Goal: Task Accomplishment & Management: Use online tool/utility

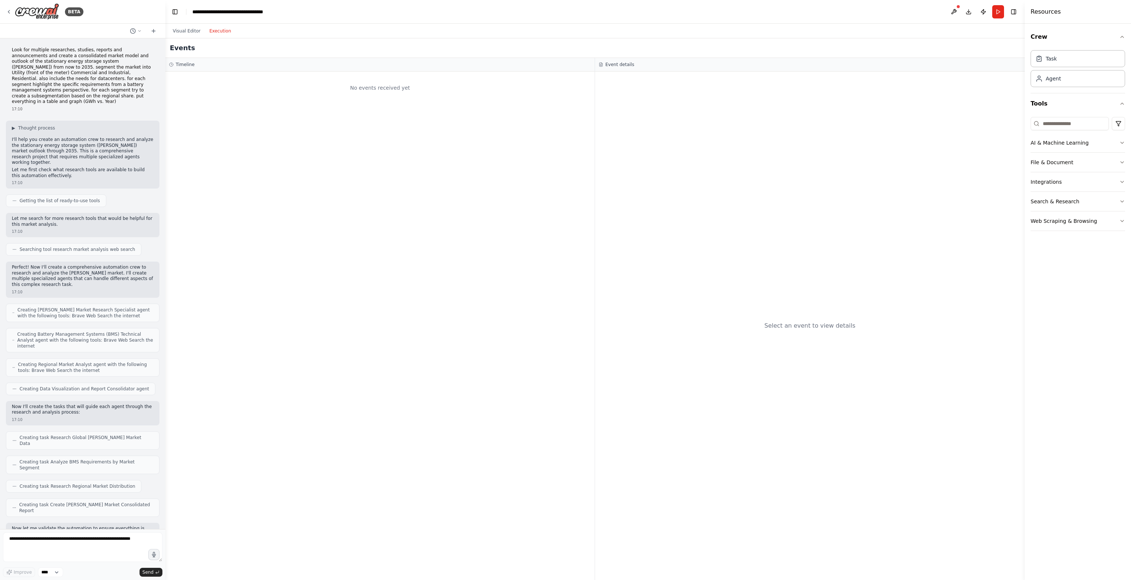
scroll to position [154, 0]
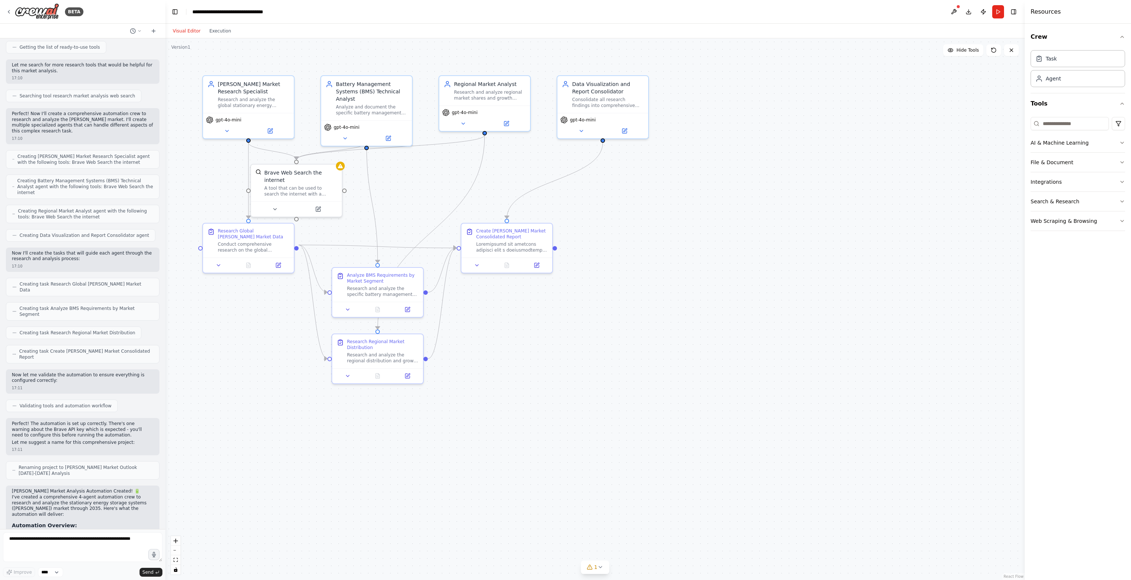
click at [191, 31] on button "Visual Editor" at bounding box center [186, 31] width 37 height 9
click at [221, 32] on button "Execution" at bounding box center [220, 31] width 31 height 9
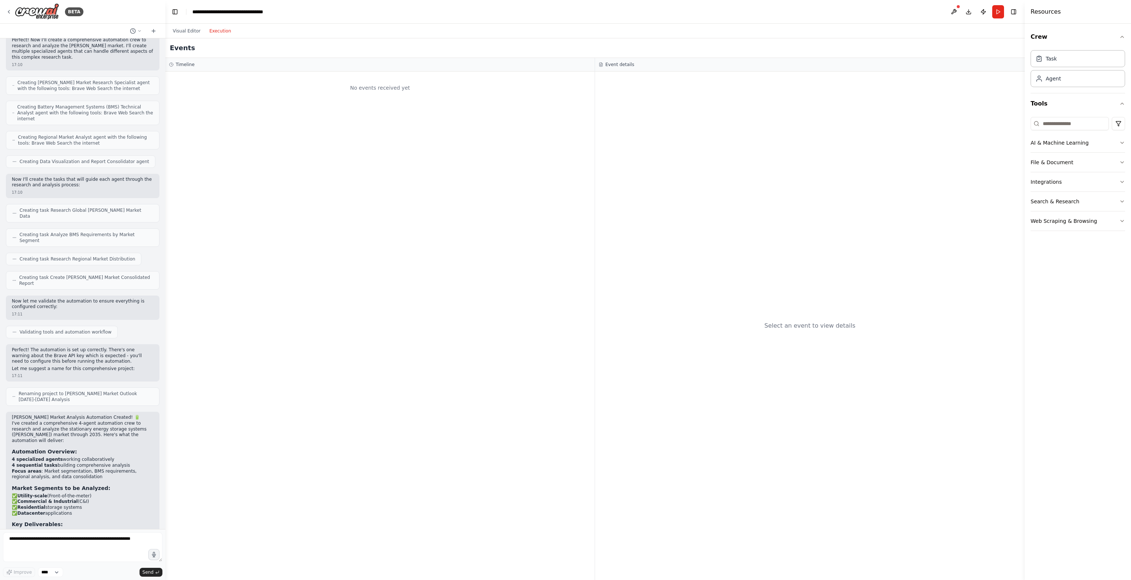
scroll to position [297, 0]
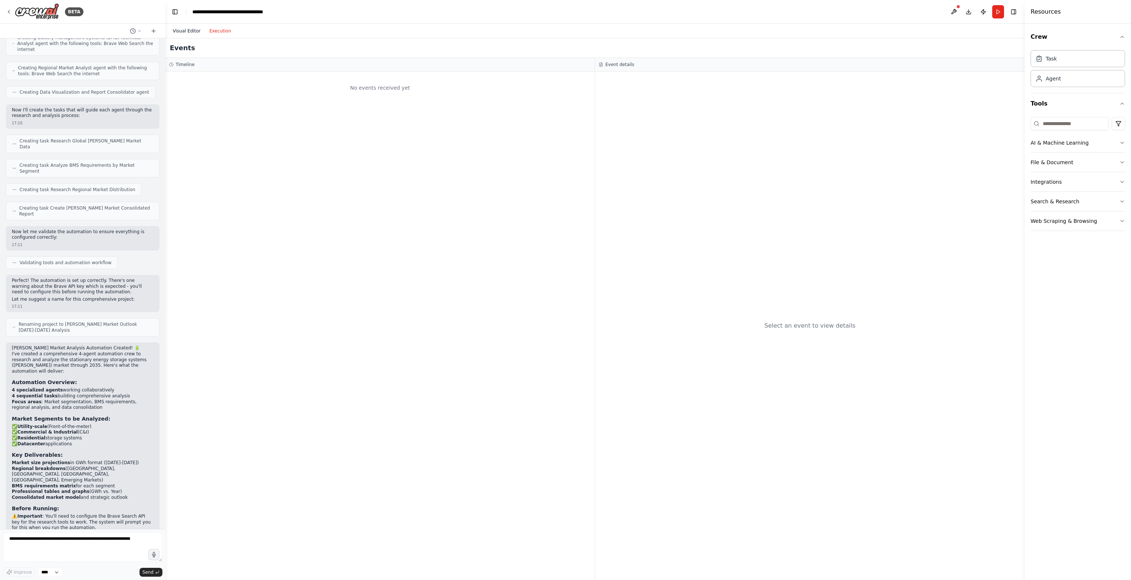
click at [194, 30] on button "Visual Editor" at bounding box center [186, 31] width 37 height 9
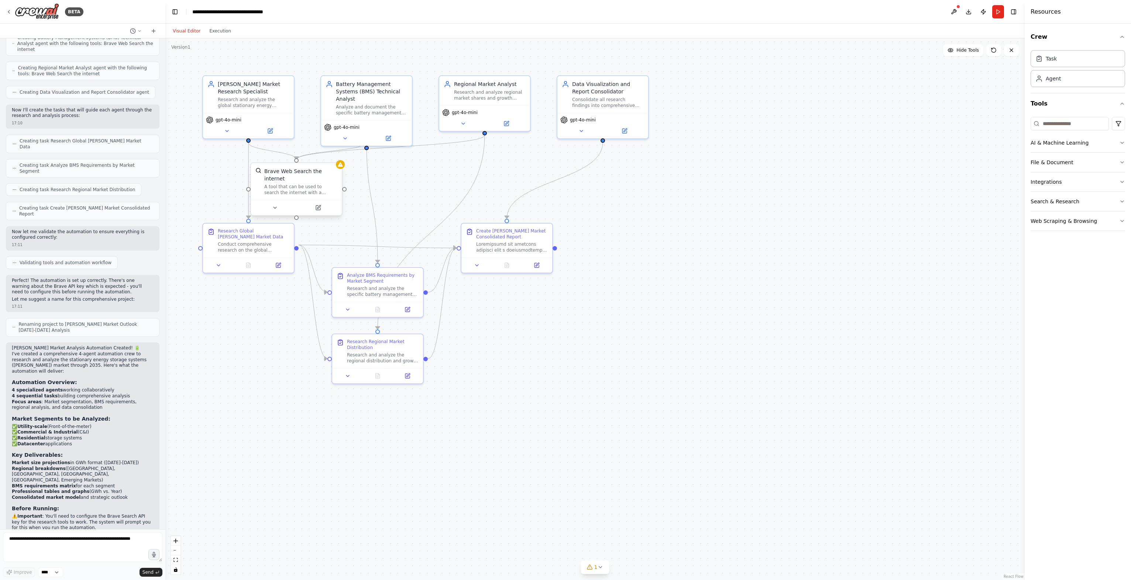
click at [307, 176] on div "Brave Web Search the internet A tool that can be used to search the internet wi…" at bounding box center [300, 182] width 73 height 28
click at [317, 206] on icon at bounding box center [318, 208] width 4 height 4
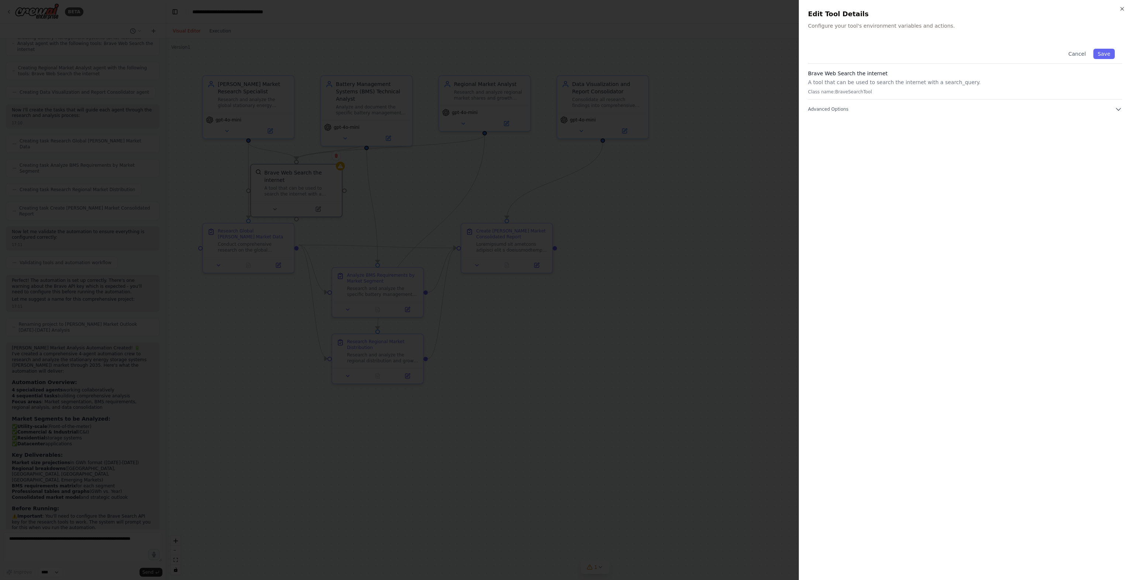
click at [861, 93] on p "Class name: BraveSearchTool" at bounding box center [965, 92] width 314 height 6
click at [1113, 106] on button "Advanced Options" at bounding box center [965, 109] width 314 height 7
click at [744, 177] on div at bounding box center [565, 290] width 1131 height 580
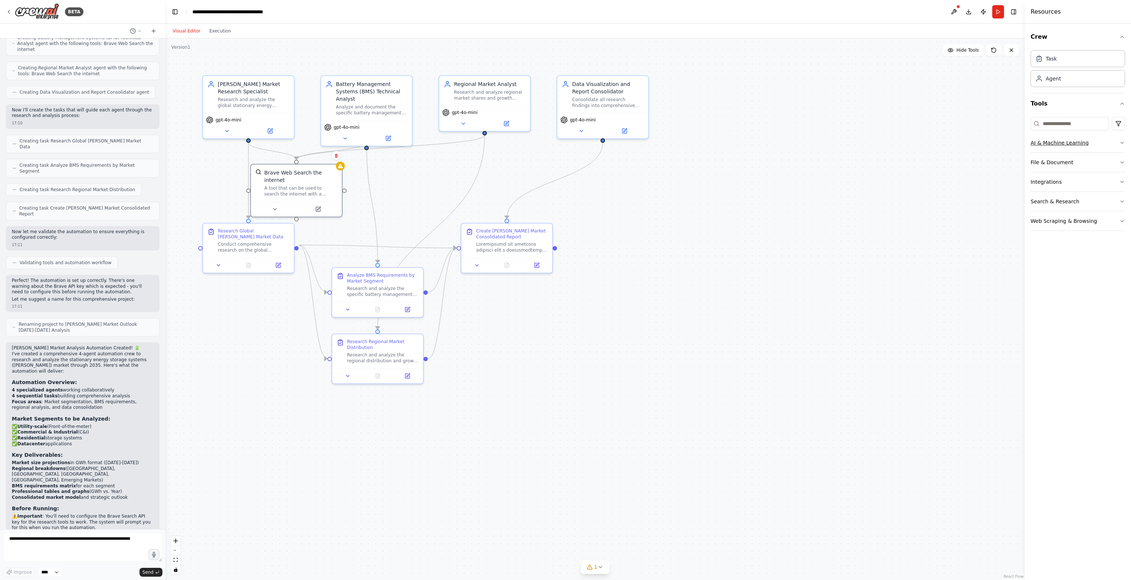
click at [1039, 143] on button "AI & Machine Learning" at bounding box center [1078, 142] width 94 height 19
click at [1046, 273] on button "File & Document" at bounding box center [1078, 271] width 94 height 19
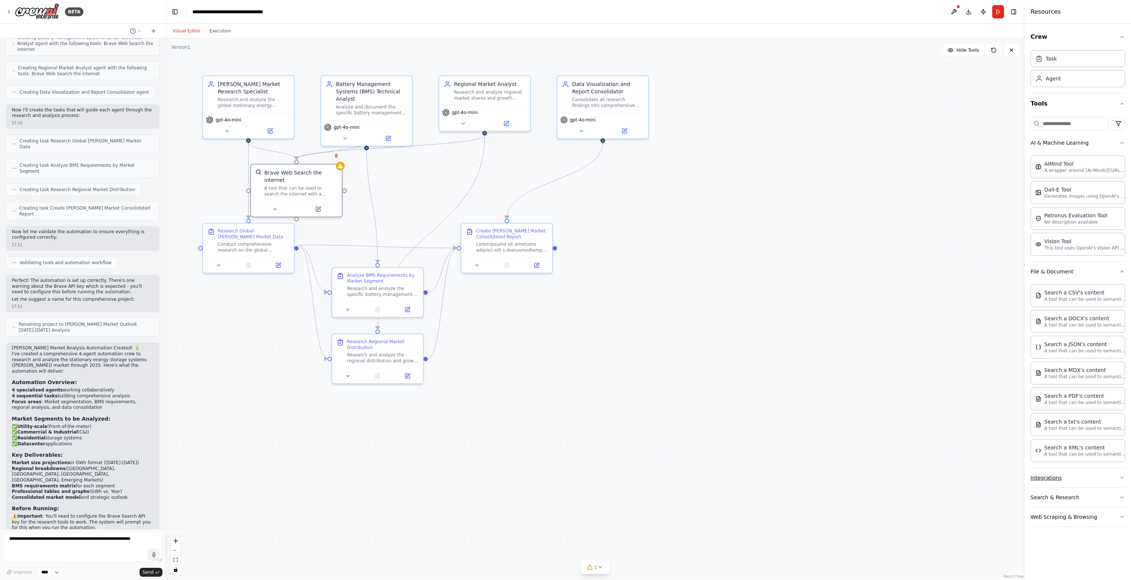
click at [1051, 476] on button "Integrations" at bounding box center [1078, 477] width 94 height 19
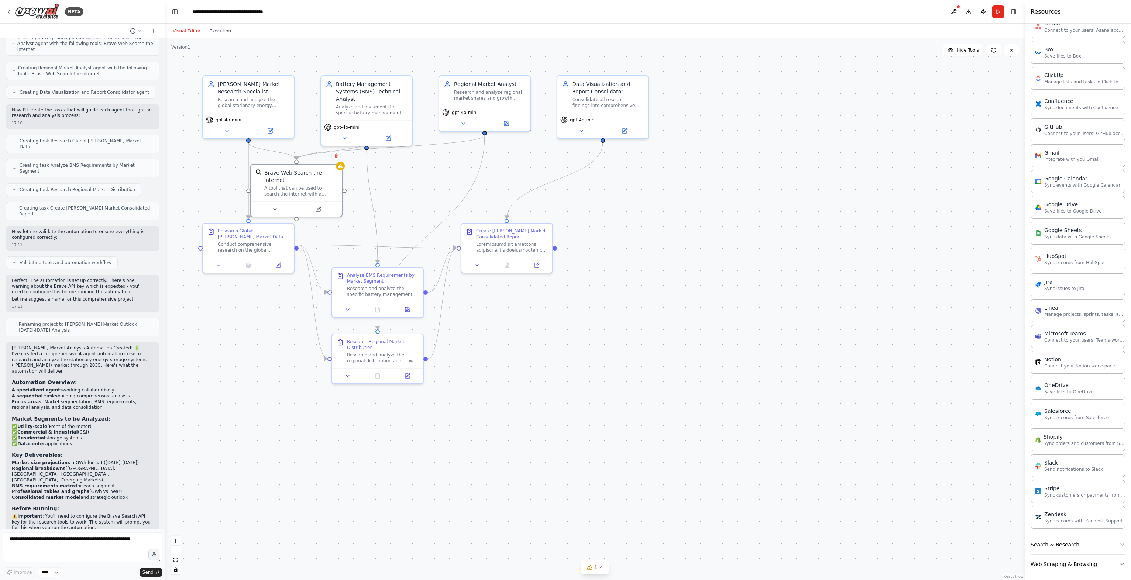
scroll to position [476, 0]
click at [1088, 546] on button "Search & Research" at bounding box center [1078, 544] width 94 height 19
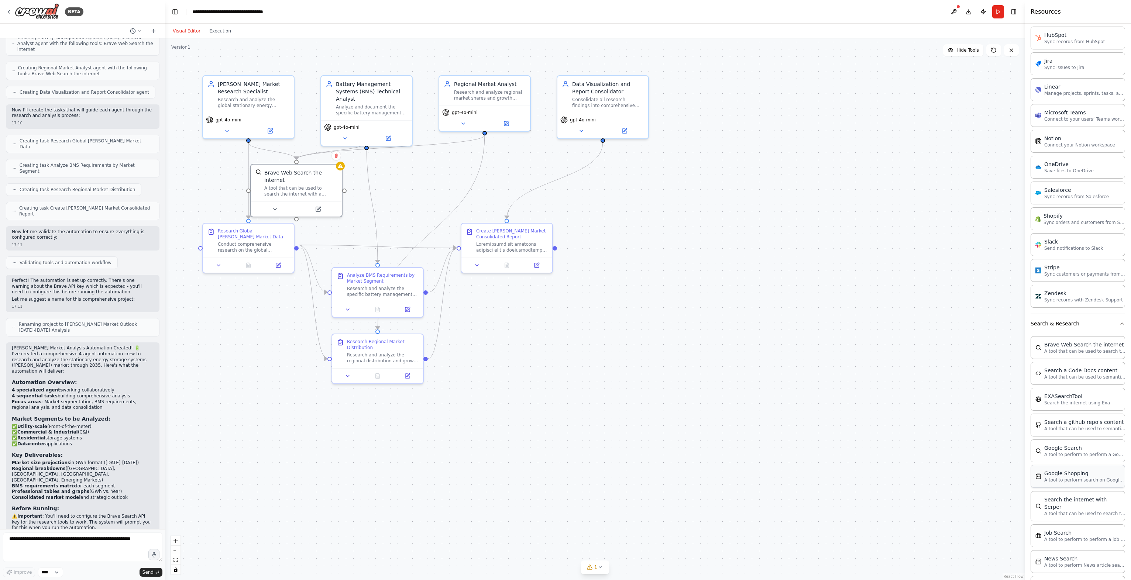
scroll to position [697, 0]
click at [1090, 504] on div "Search the internet with Serper A tool that can be used to search the internet …" at bounding box center [1078, 505] width 94 height 30
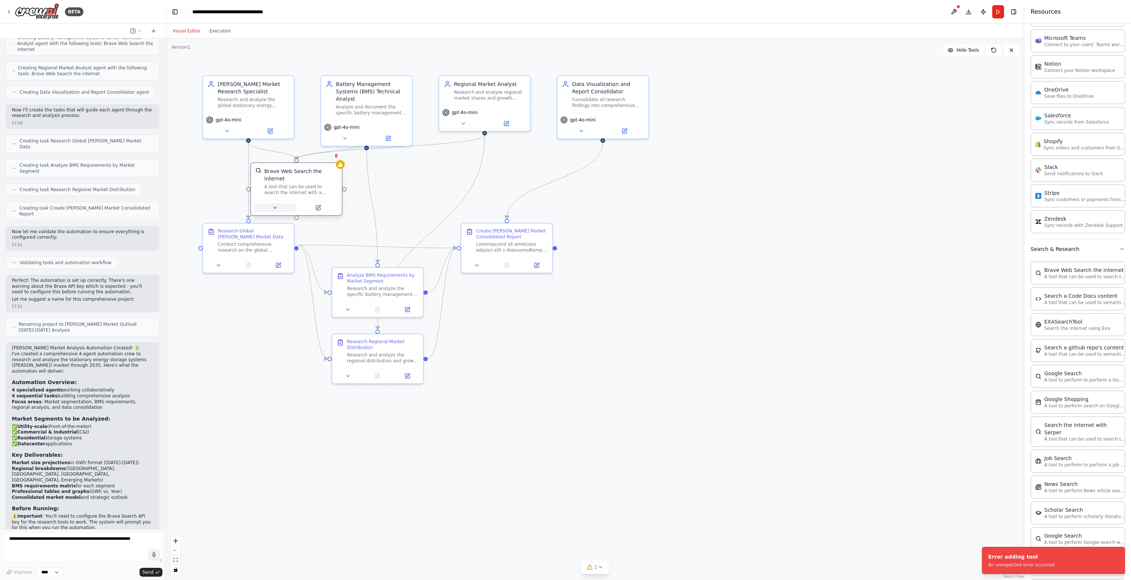
click at [272, 203] on button at bounding box center [275, 207] width 42 height 9
click at [352, 283] on button "Cancel" at bounding box center [353, 288] width 26 height 10
click at [338, 158] on button at bounding box center [336, 156] width 10 height 10
click at [307, 157] on button "Confirm" at bounding box center [315, 155] width 26 height 9
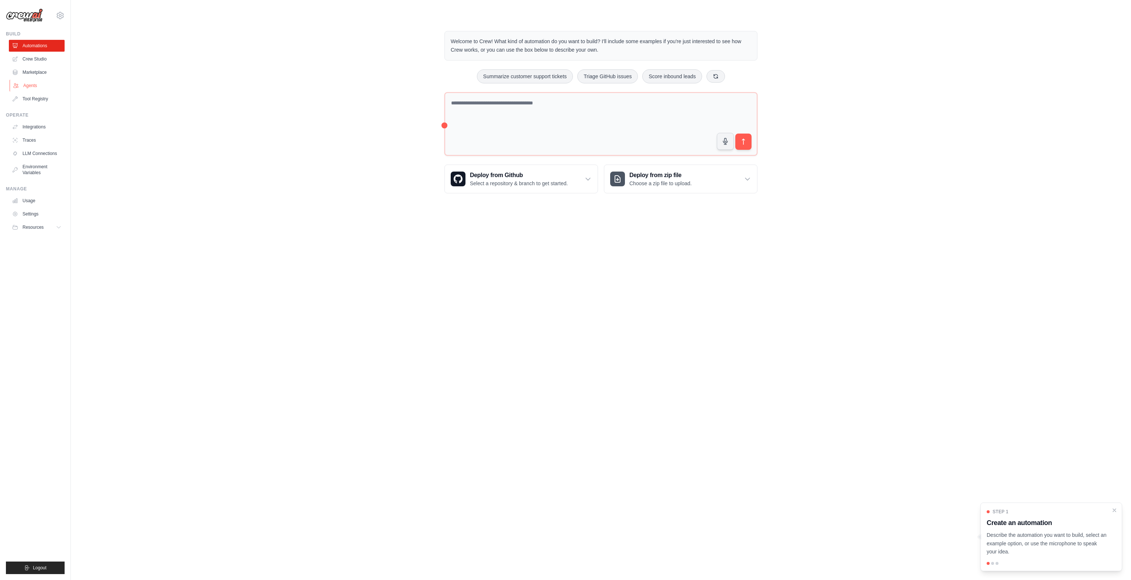
click at [32, 84] on link "Agents" at bounding box center [38, 86] width 56 height 12
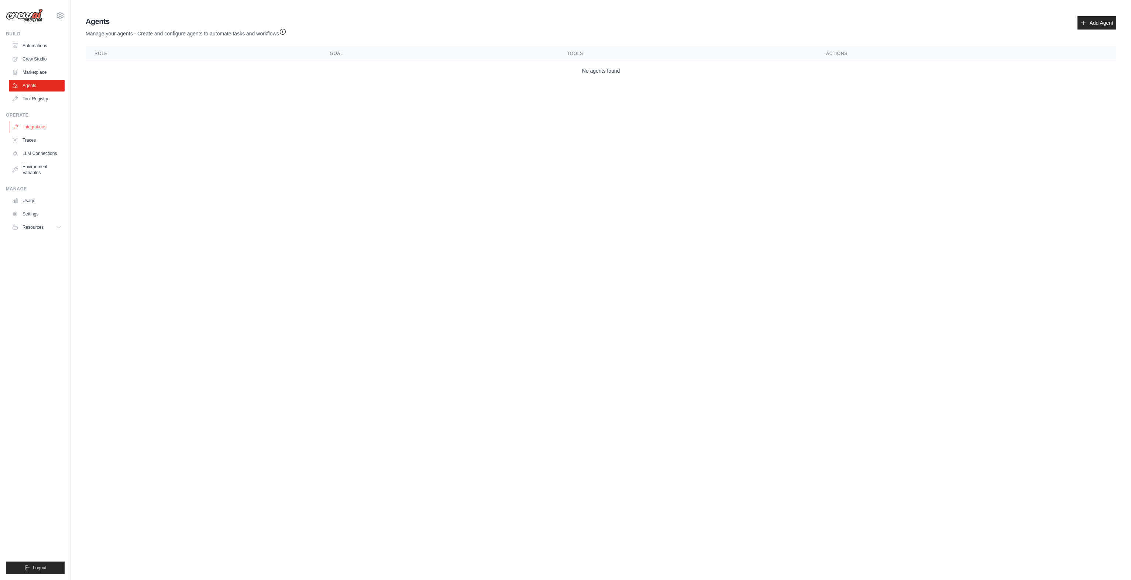
click at [27, 125] on link "Integrations" at bounding box center [38, 127] width 56 height 12
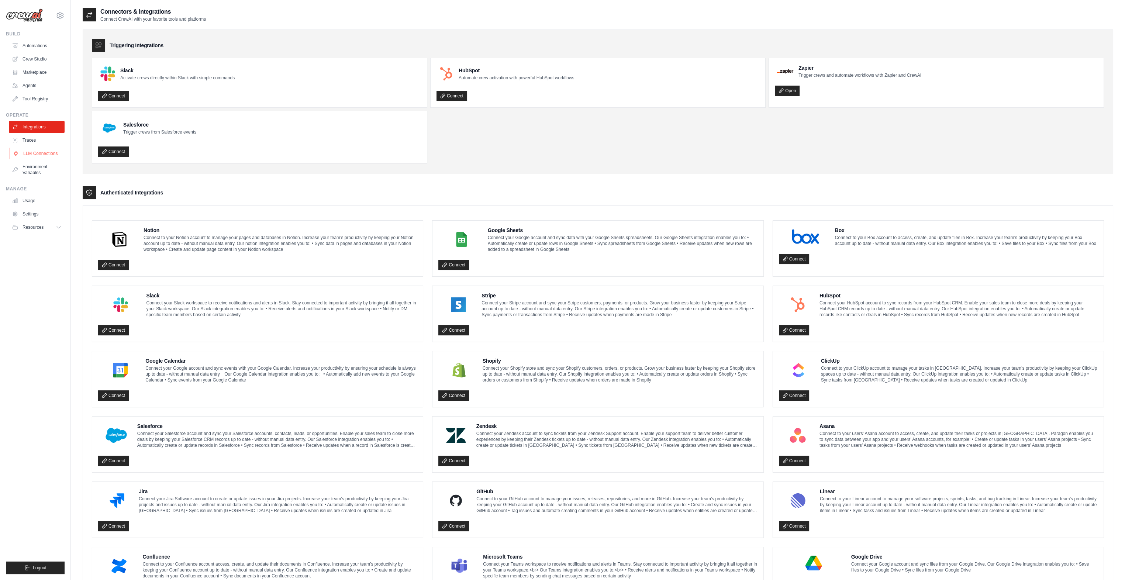
click at [37, 153] on link "LLM Connections" at bounding box center [38, 154] width 56 height 12
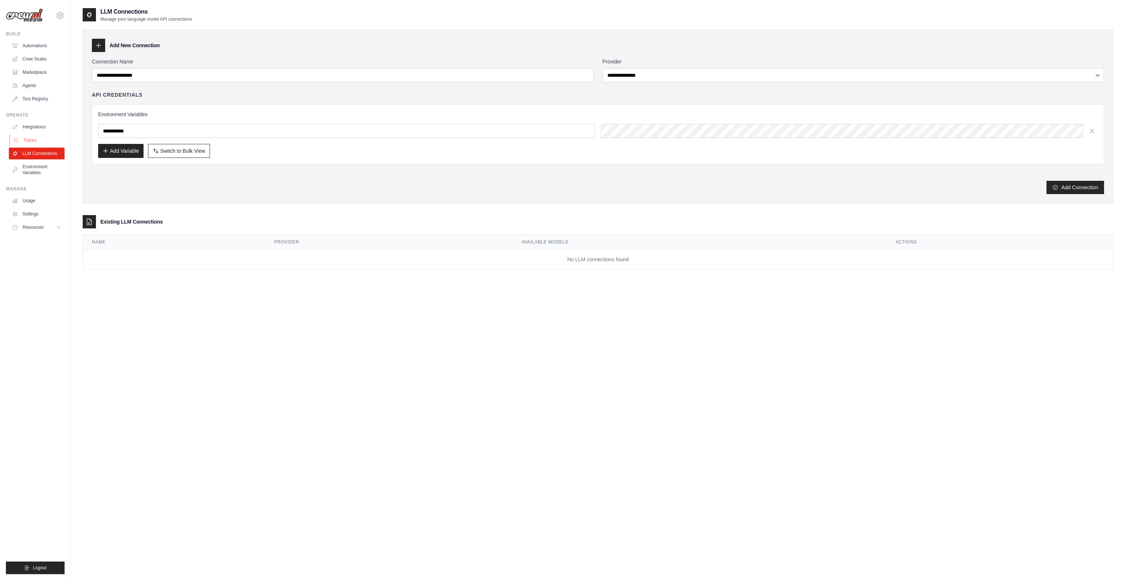
click at [29, 140] on link "Traces" at bounding box center [38, 140] width 56 height 12
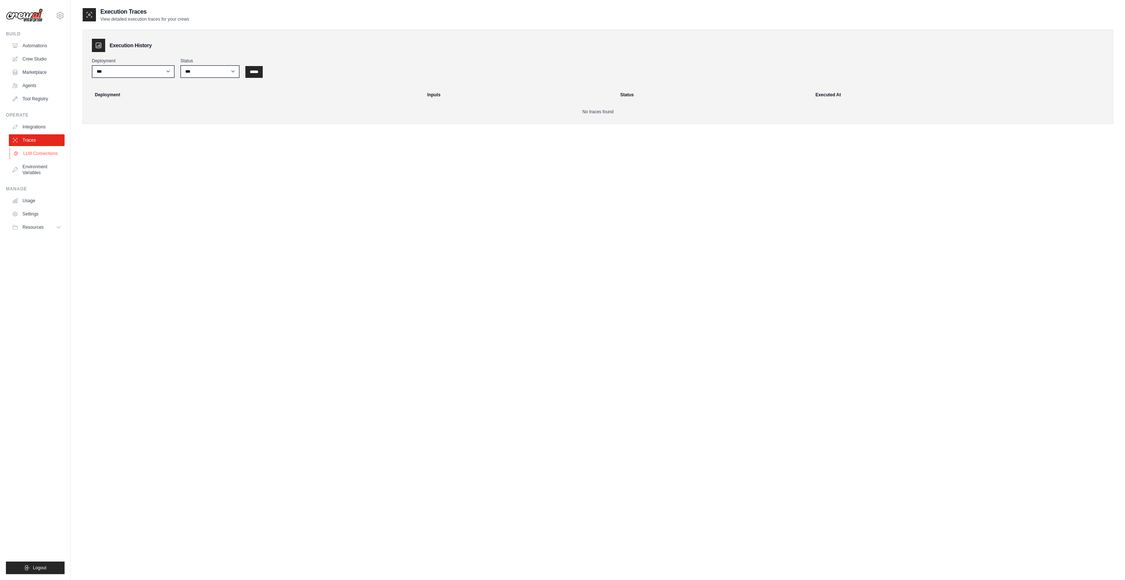
click at [29, 155] on link "LLM Connections" at bounding box center [38, 154] width 56 height 12
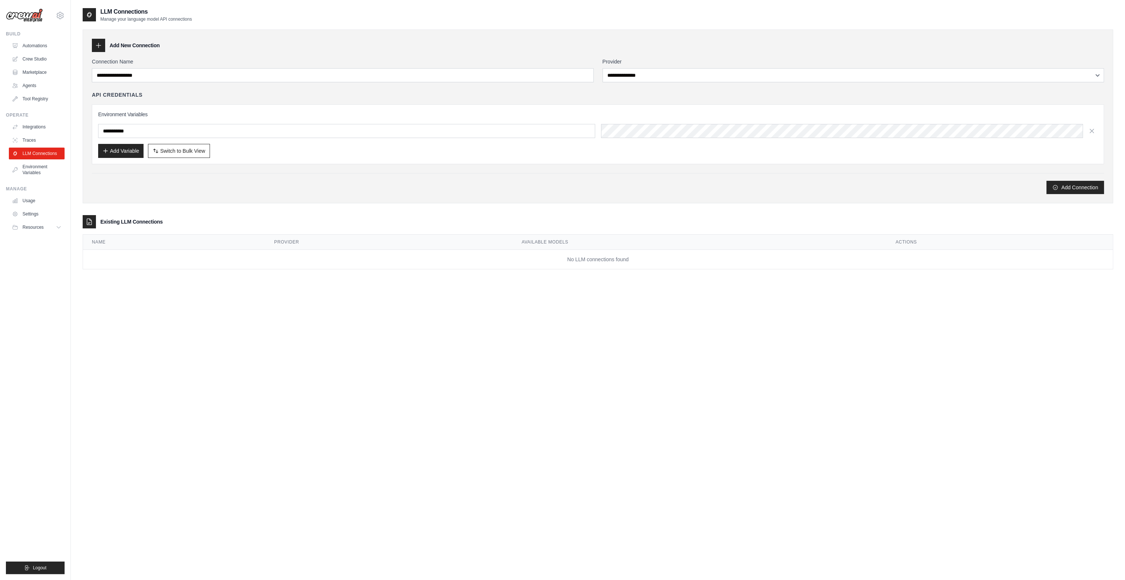
click at [31, 165] on link "Environment Variables" at bounding box center [37, 170] width 56 height 18
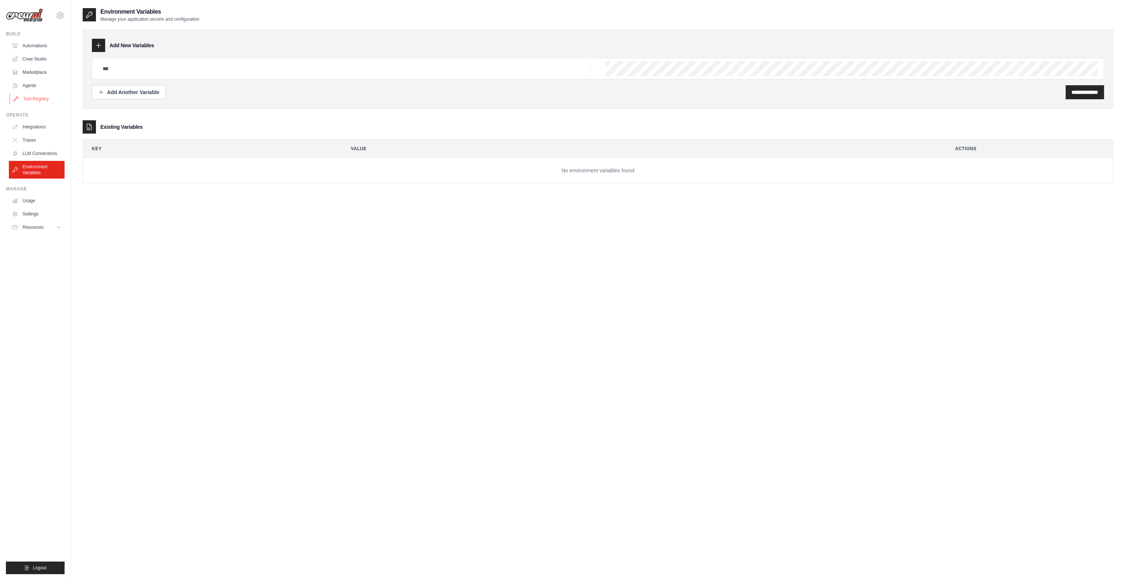
click at [36, 100] on link "Tool Registry" at bounding box center [38, 99] width 56 height 12
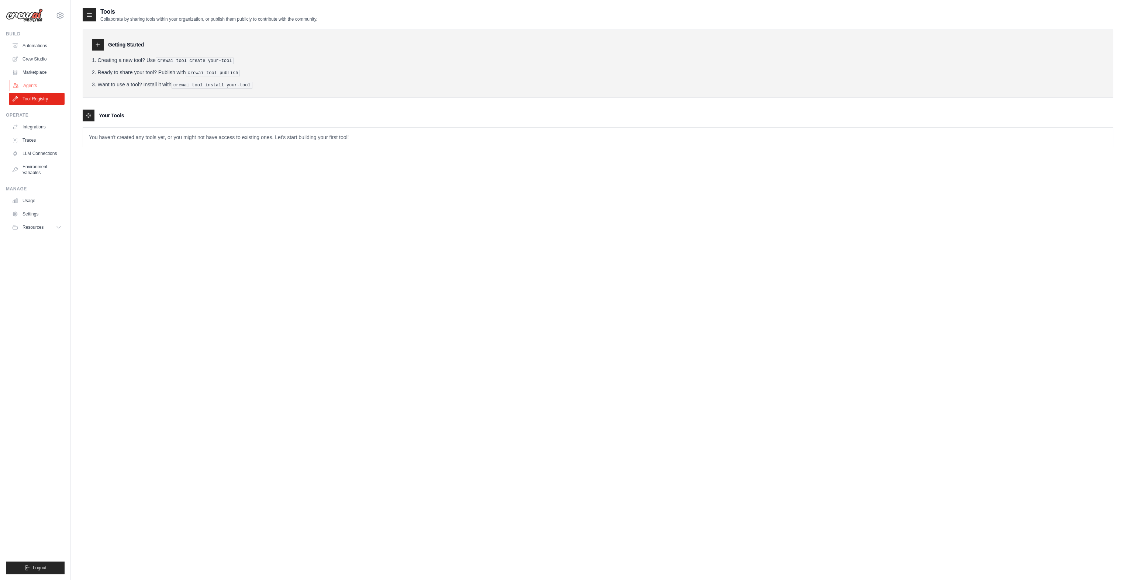
click at [32, 83] on link "Agents" at bounding box center [38, 86] width 56 height 12
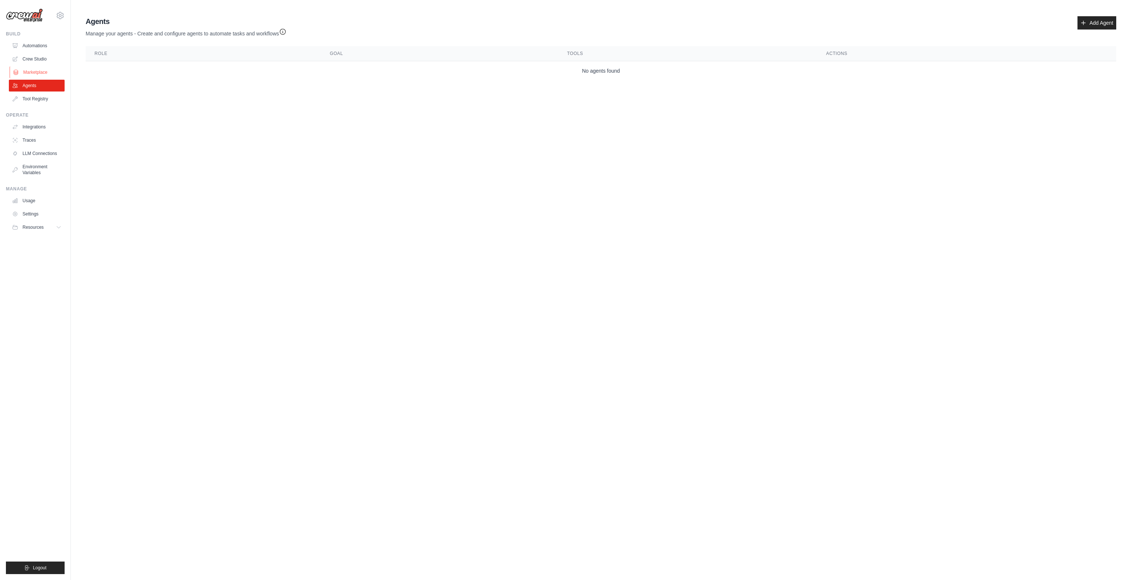
click at [34, 70] on link "Marketplace" at bounding box center [38, 72] width 56 height 12
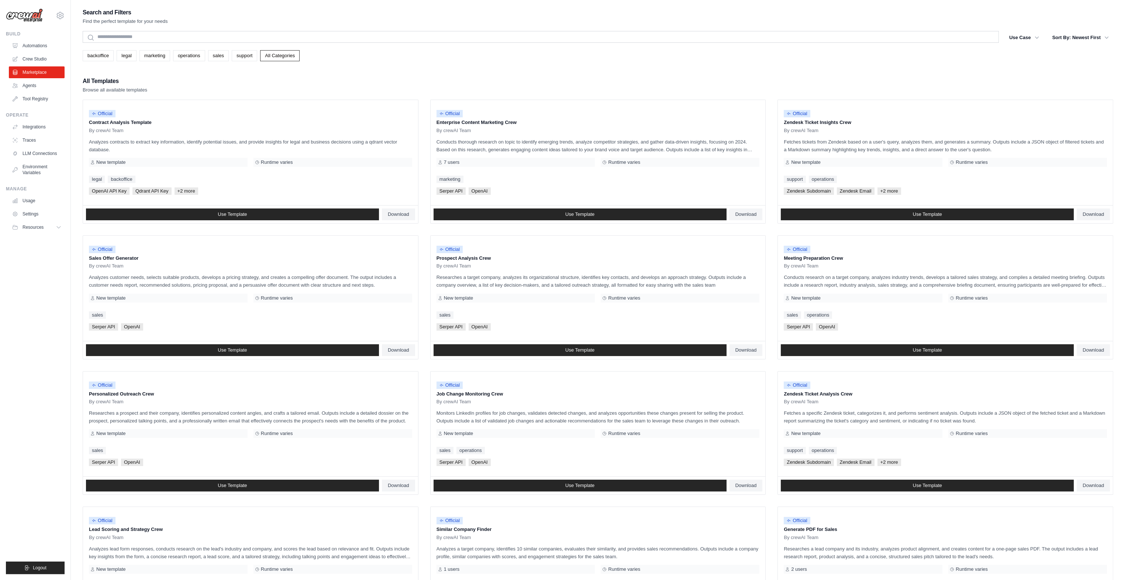
click at [257, 28] on div "Search and Filters Find the perfect template for your needs Search Use Case bac…" at bounding box center [598, 337] width 1031 height 660
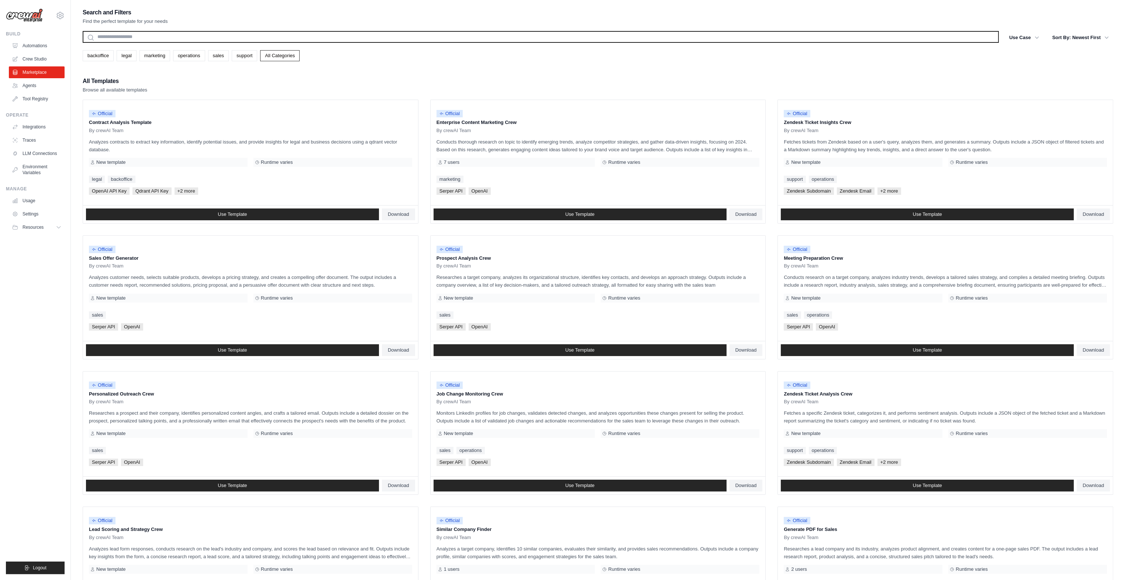
click at [260, 35] on input "text" at bounding box center [541, 37] width 916 height 12
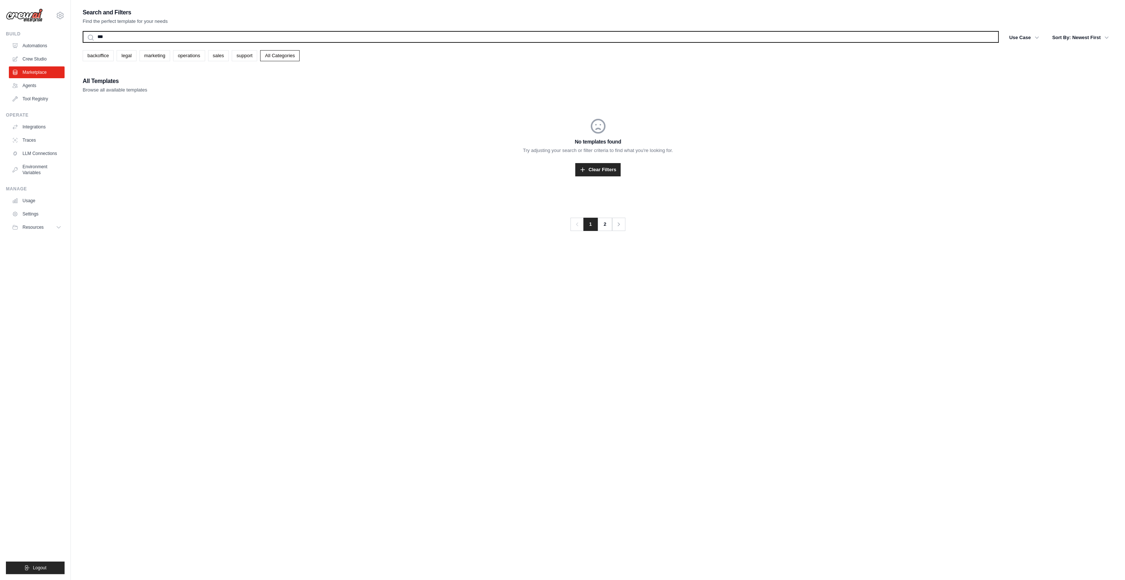
type input "***"
click at [82, 42] on button "Search" at bounding box center [82, 42] width 0 height 0
click at [125, 38] on input "***" at bounding box center [541, 37] width 916 height 12
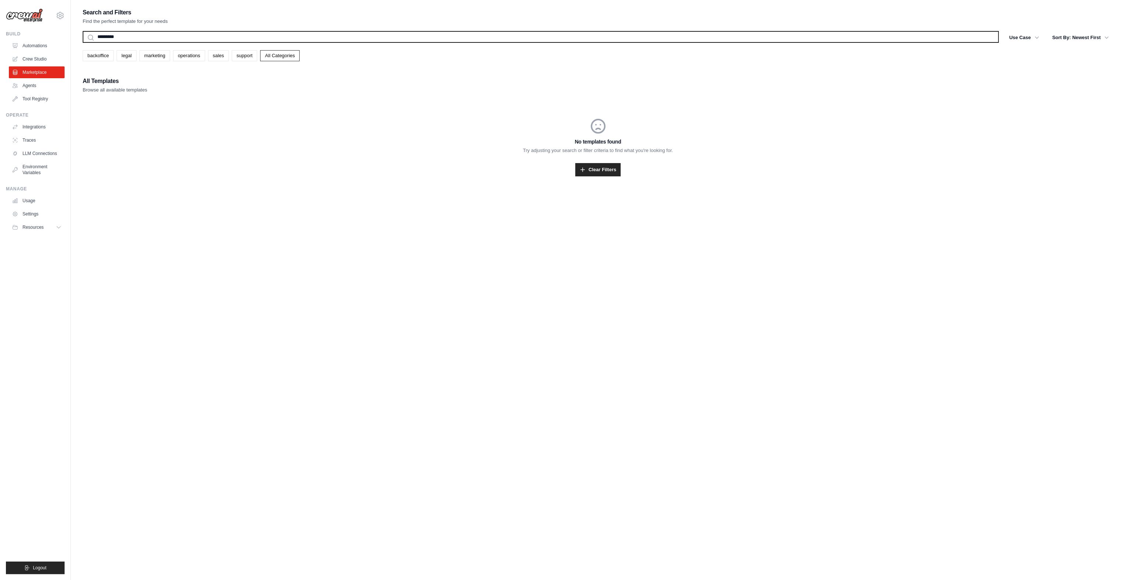
type input "*********"
click at [82, 42] on button "Search" at bounding box center [82, 42] width 0 height 0
click at [125, 38] on input "*********" at bounding box center [541, 37] width 916 height 12
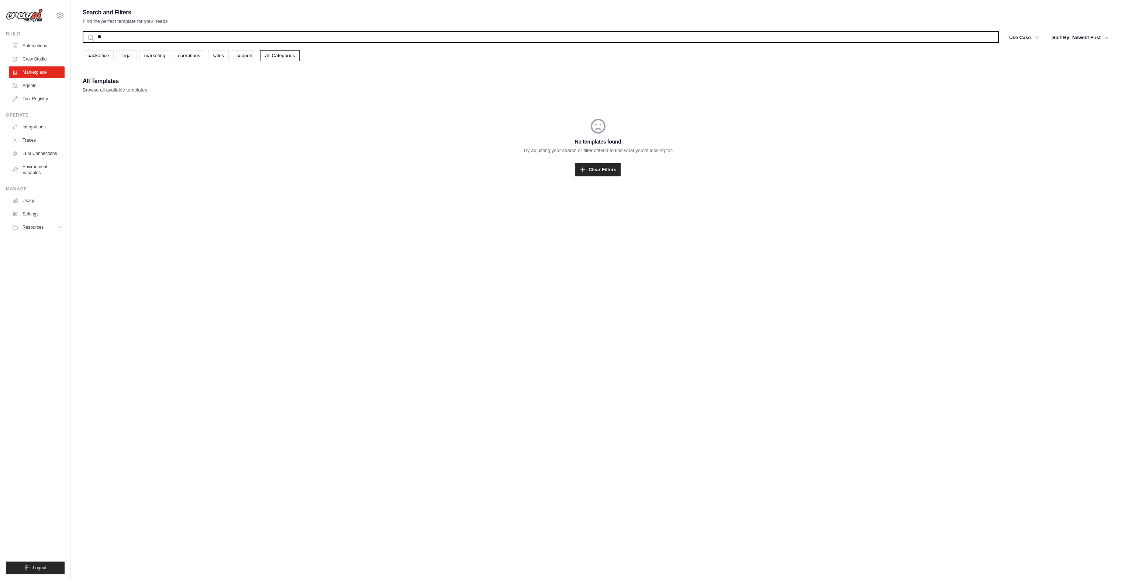
type input "**"
click at [82, 42] on button "Search" at bounding box center [82, 42] width 0 height 0
click at [125, 38] on input "**" at bounding box center [541, 37] width 916 height 12
type input "**********"
click at [82, 42] on button "Search" at bounding box center [82, 42] width 0 height 0
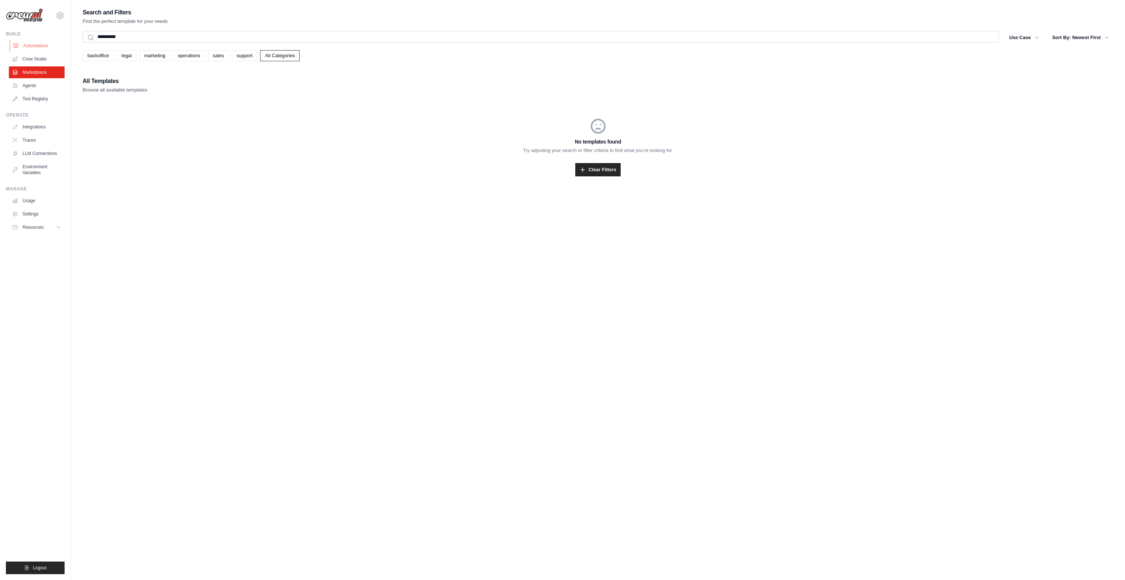
click at [43, 46] on link "Automations" at bounding box center [38, 46] width 56 height 12
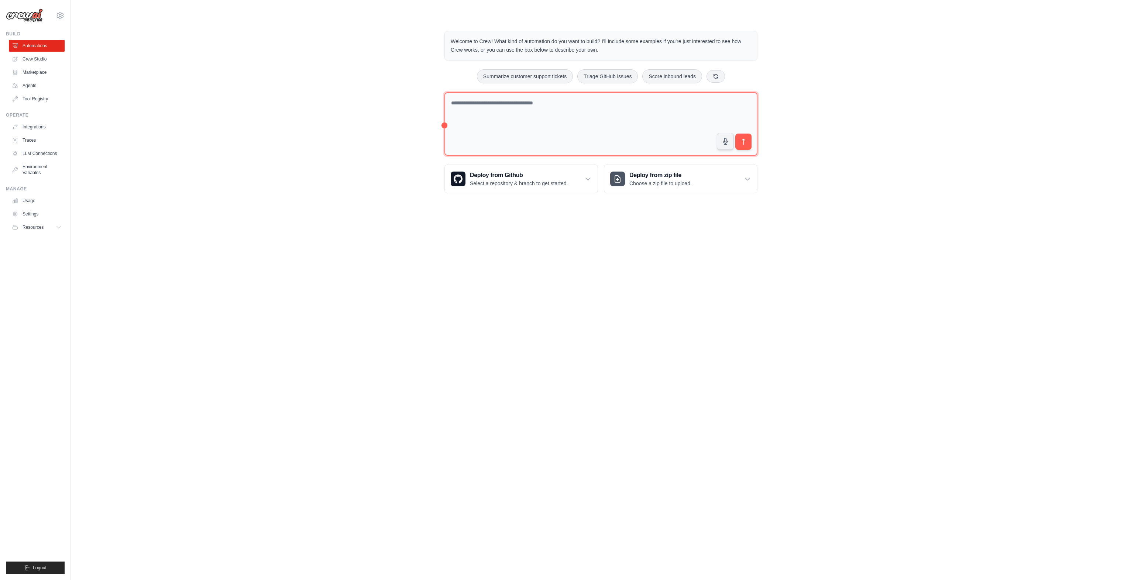
click at [545, 115] on textarea at bounding box center [600, 124] width 313 height 64
click at [476, 114] on textarea at bounding box center [600, 124] width 313 height 64
click at [633, 97] on textarea "**********" at bounding box center [600, 124] width 313 height 64
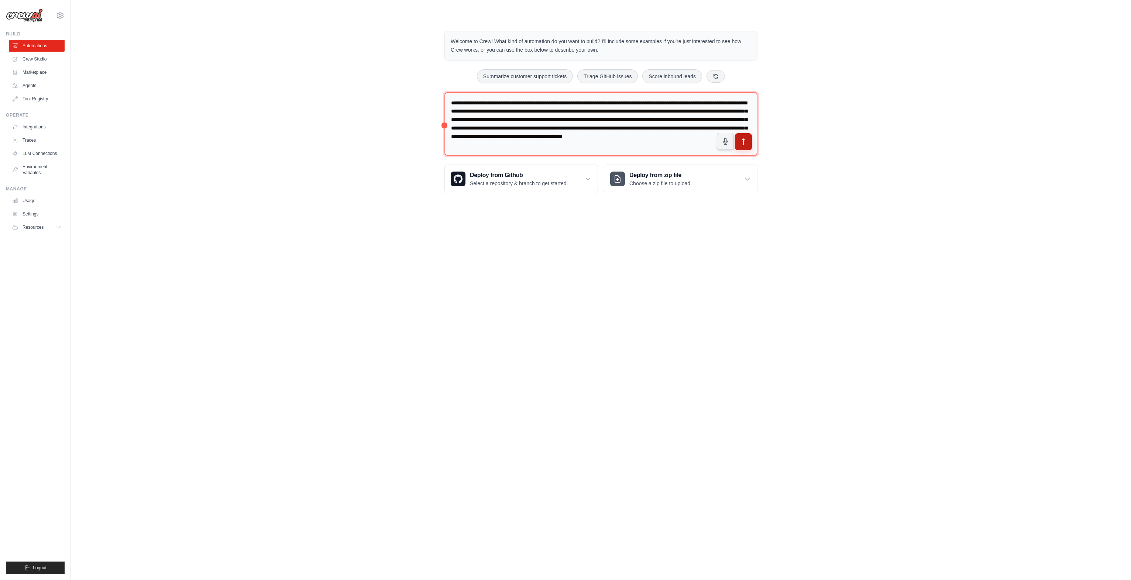
type textarea "**********"
click at [747, 136] on button "submit" at bounding box center [743, 141] width 17 height 17
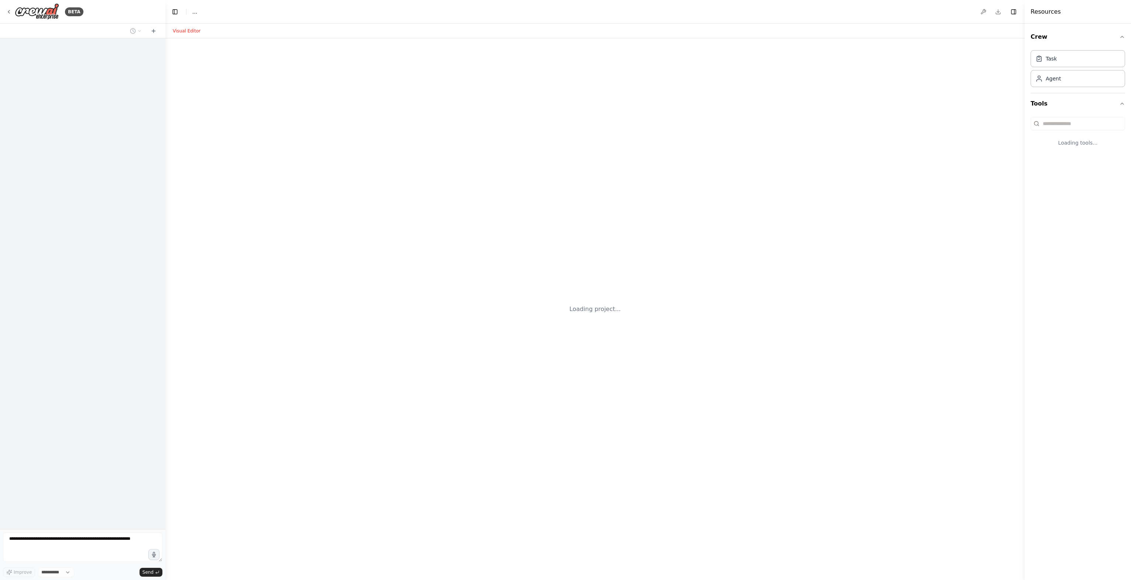
select select "****"
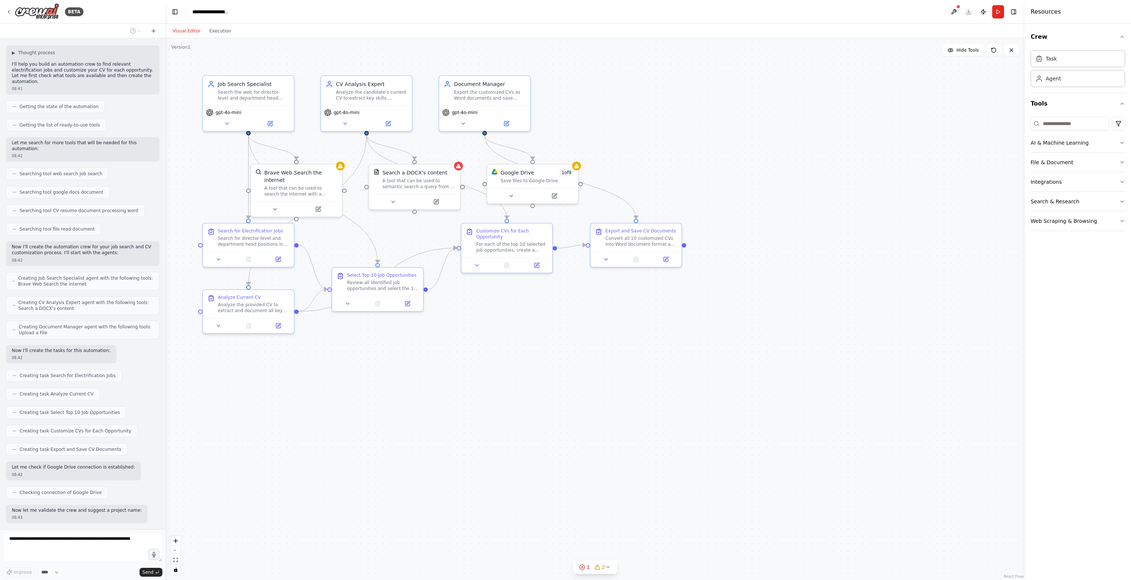
scroll to position [123, 0]
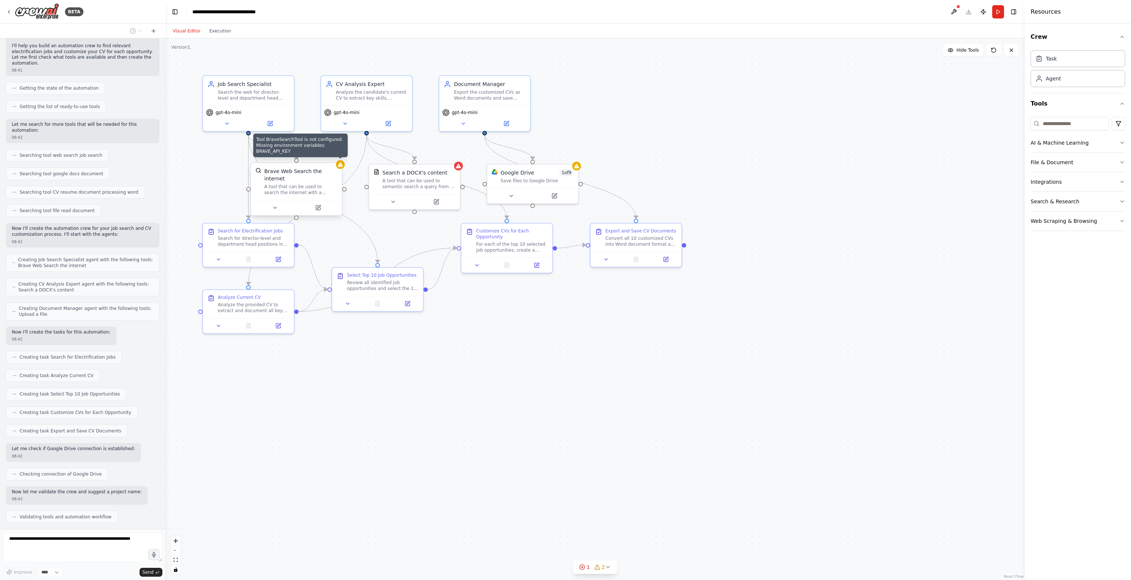
click at [343, 164] on icon at bounding box center [340, 165] width 6 height 6
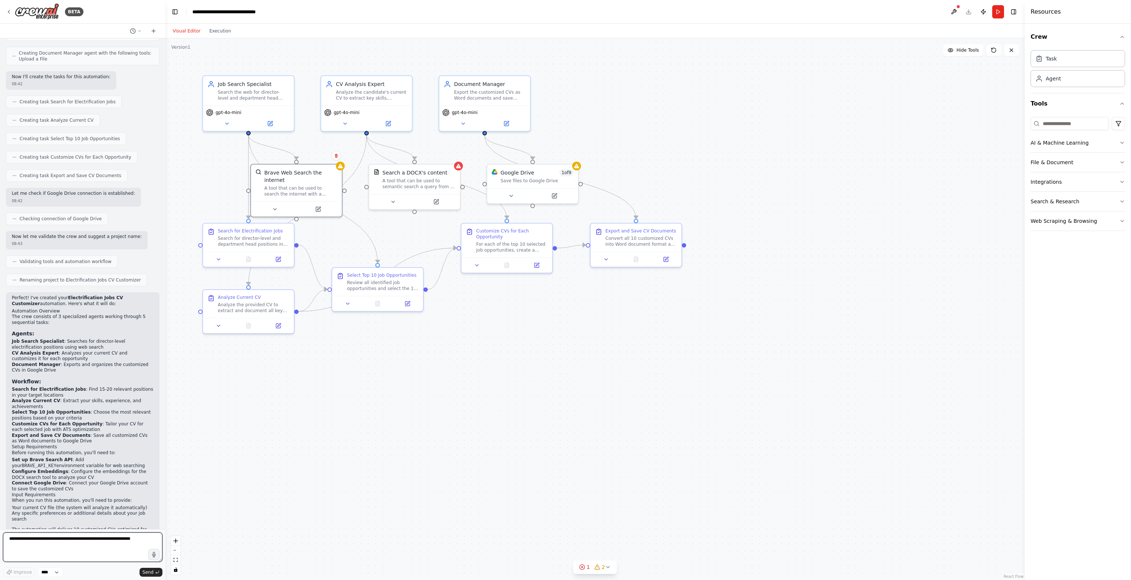
scroll to position [384, 0]
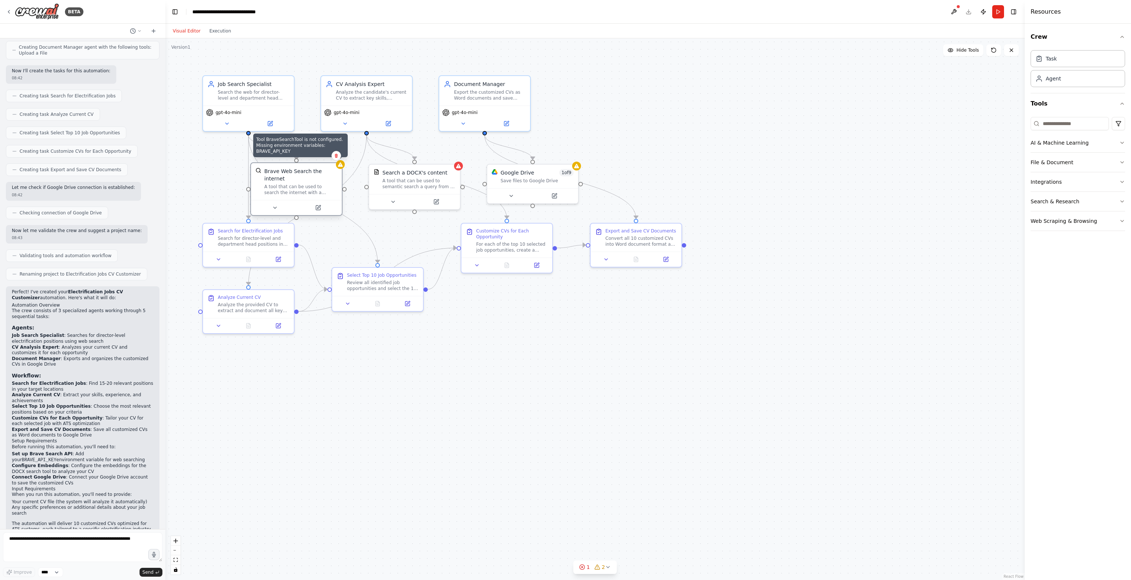
click at [341, 166] on icon at bounding box center [340, 165] width 6 height 6
click at [277, 206] on div at bounding box center [300, 207] width 91 height 15
click at [278, 205] on icon at bounding box center [279, 208] width 6 height 6
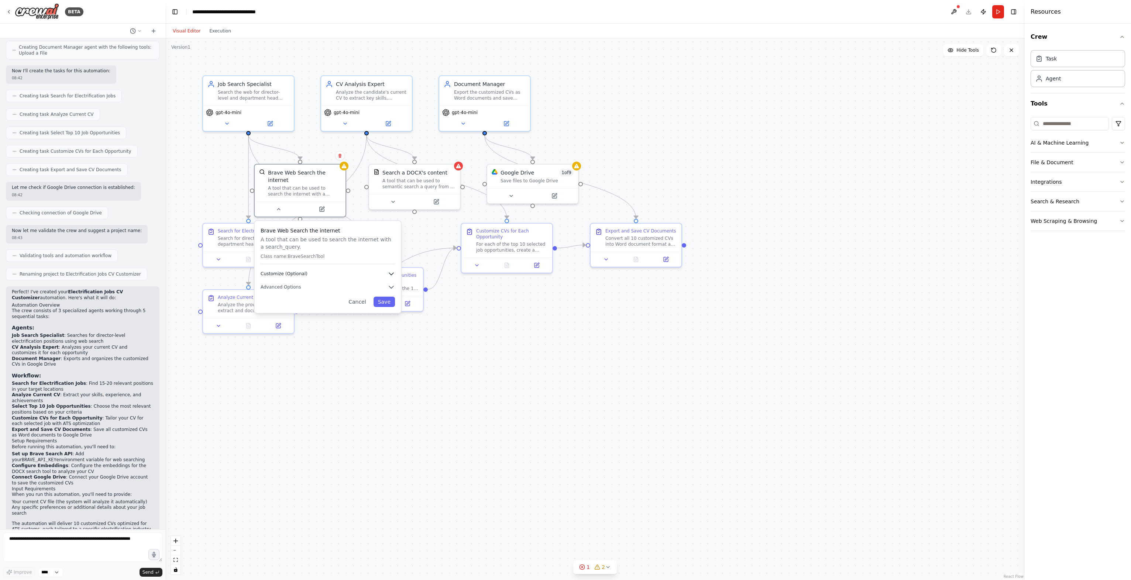
click at [291, 271] on span "Customize (Optional)" at bounding box center [284, 274] width 47 height 6
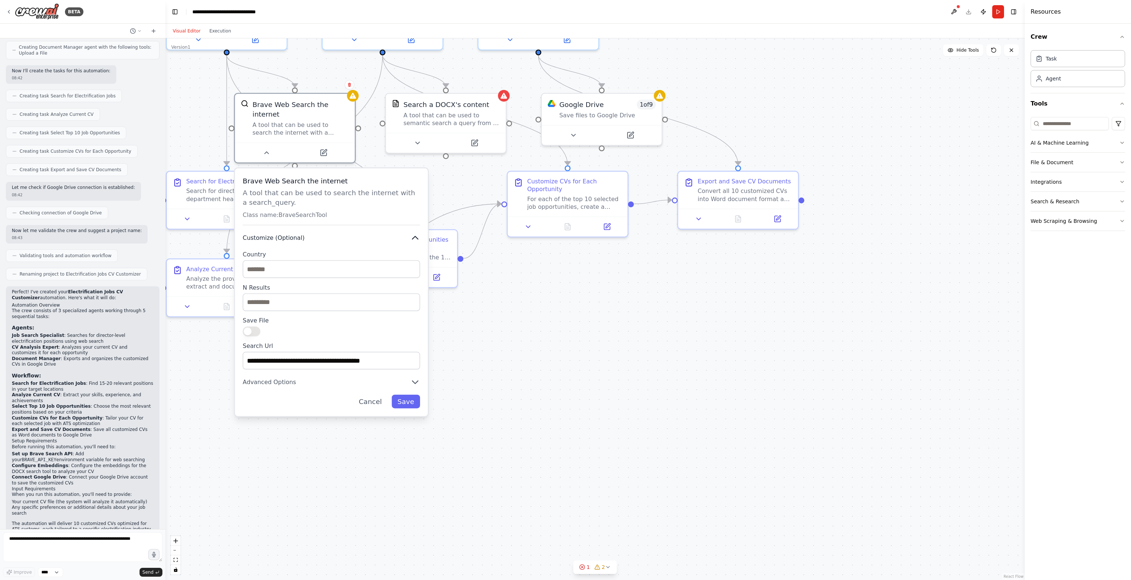
click at [417, 236] on icon "button" at bounding box center [415, 237] width 6 height 3
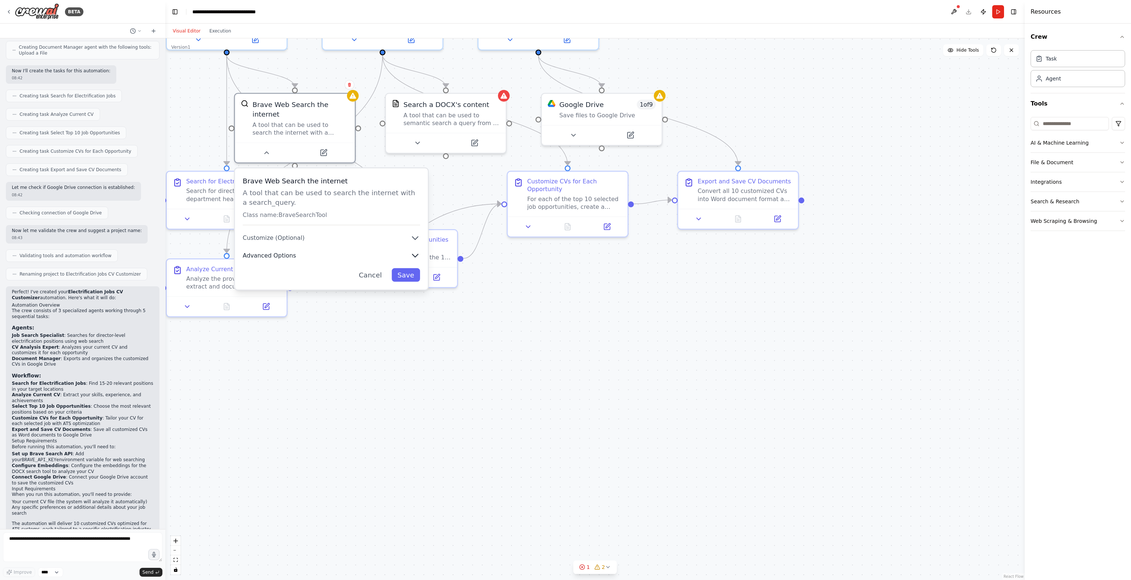
click at [268, 252] on span "Advanced Options" at bounding box center [269, 256] width 53 height 8
click at [282, 300] on input "text" at bounding box center [331, 309] width 165 height 18
paste input "**********"
type input "**********"
click at [406, 341] on button "Save" at bounding box center [406, 348] width 28 height 14
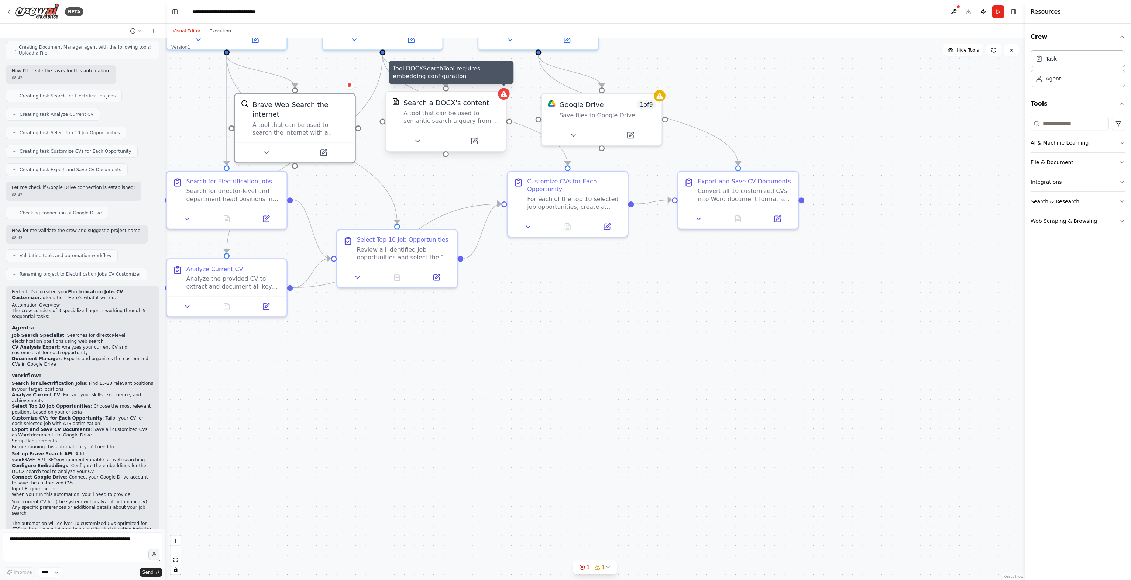
click at [503, 97] on icon at bounding box center [504, 94] width 8 height 8
click at [505, 101] on div "Search a DOCX's content A tool that can be used to semantic search a query from…" at bounding box center [446, 111] width 120 height 39
click at [416, 142] on icon at bounding box center [417, 141] width 8 height 8
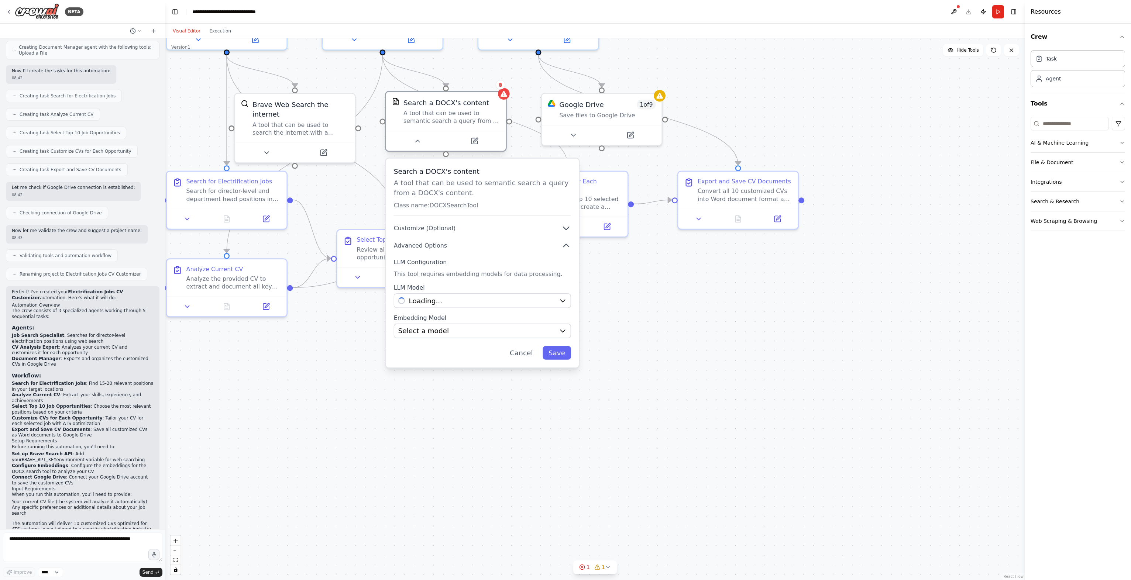
click at [441, 112] on div "A tool that can be used to semantic search a query from a DOCX's content." at bounding box center [451, 117] width 96 height 16
click at [499, 303] on div "Select a model" at bounding box center [476, 301] width 157 height 10
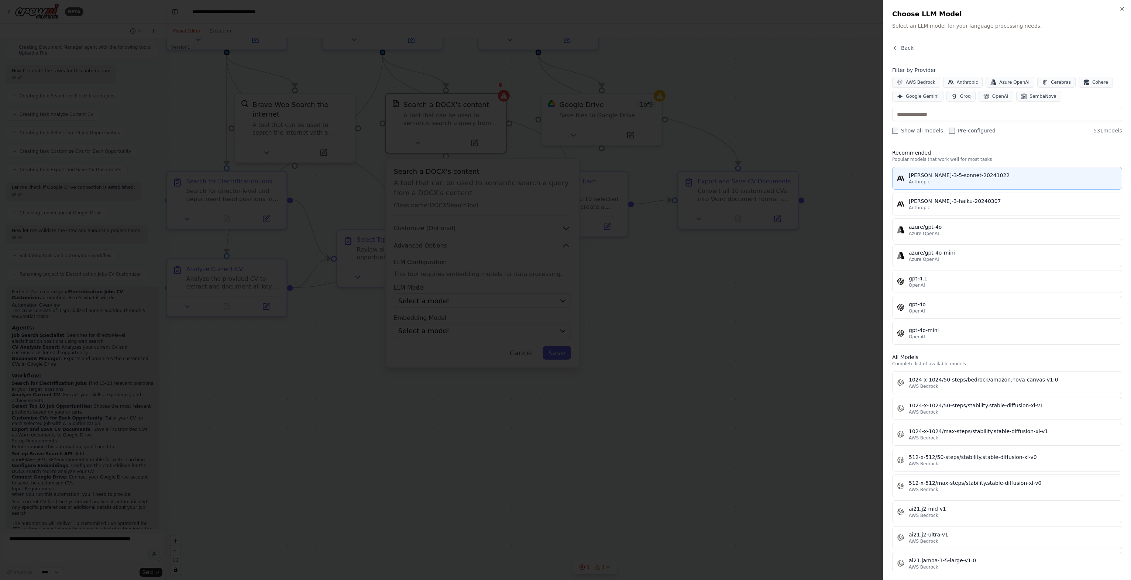
click at [967, 173] on div "claude-3-5-sonnet-20241022" at bounding box center [1013, 175] width 209 height 7
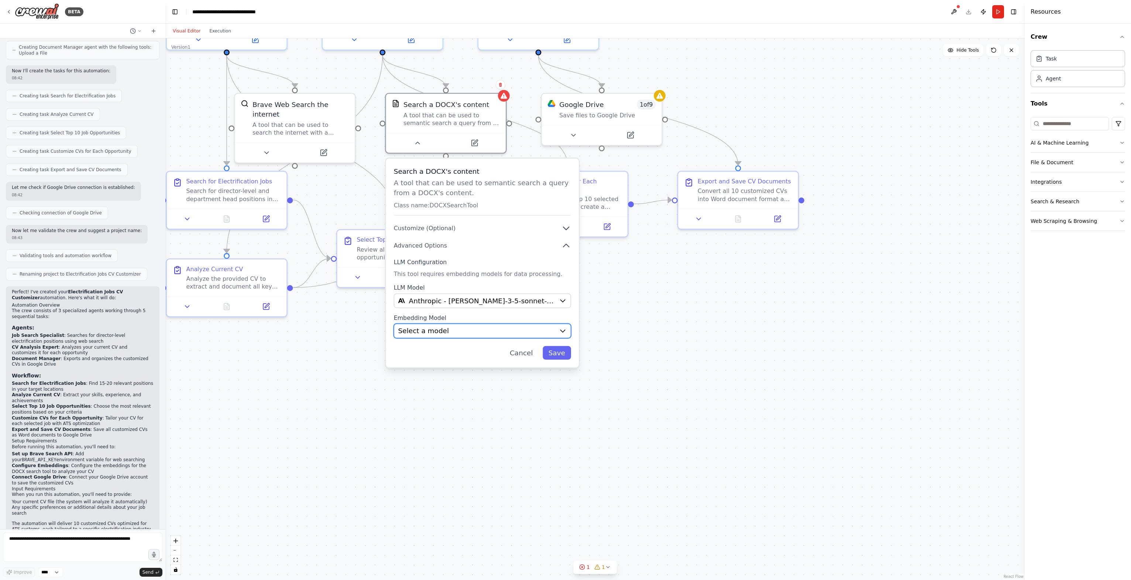
click at [478, 331] on div "Select a model" at bounding box center [476, 331] width 157 height 10
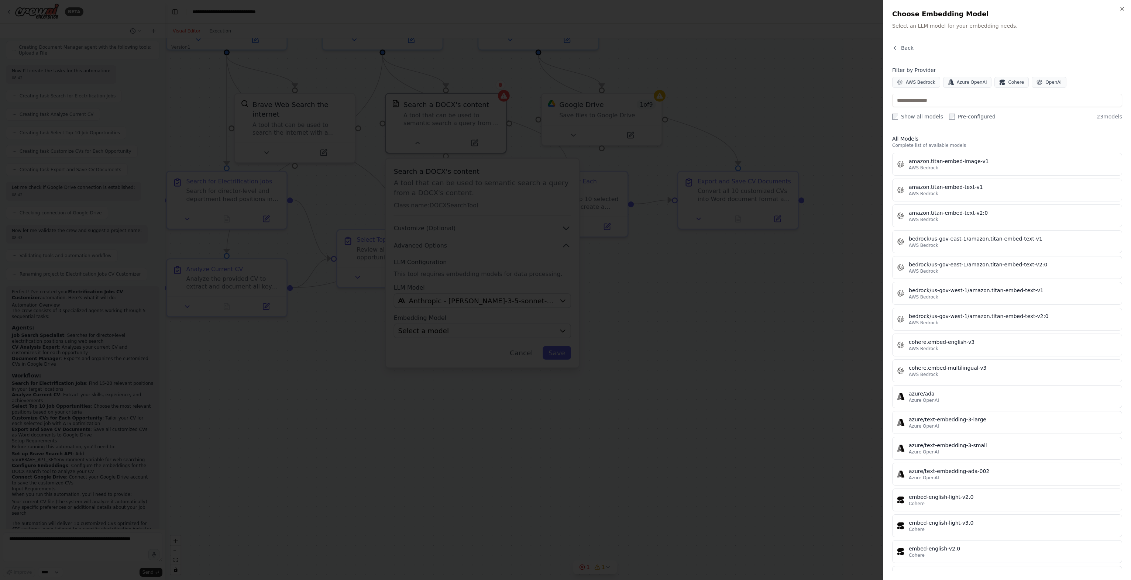
click at [754, 338] on div at bounding box center [565, 290] width 1131 height 580
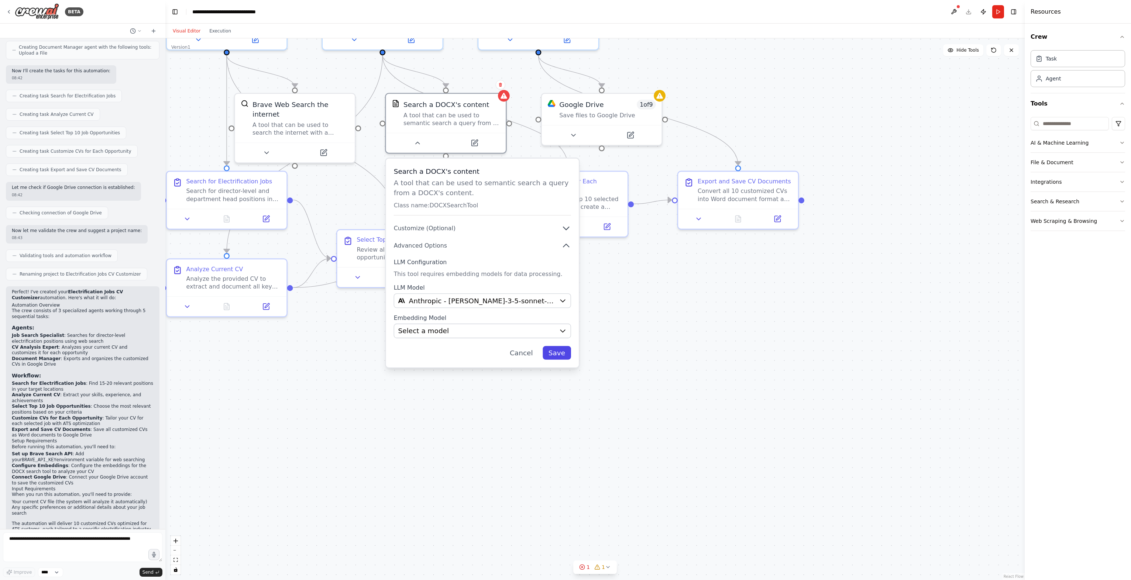
click at [560, 352] on button "Save" at bounding box center [557, 353] width 28 height 14
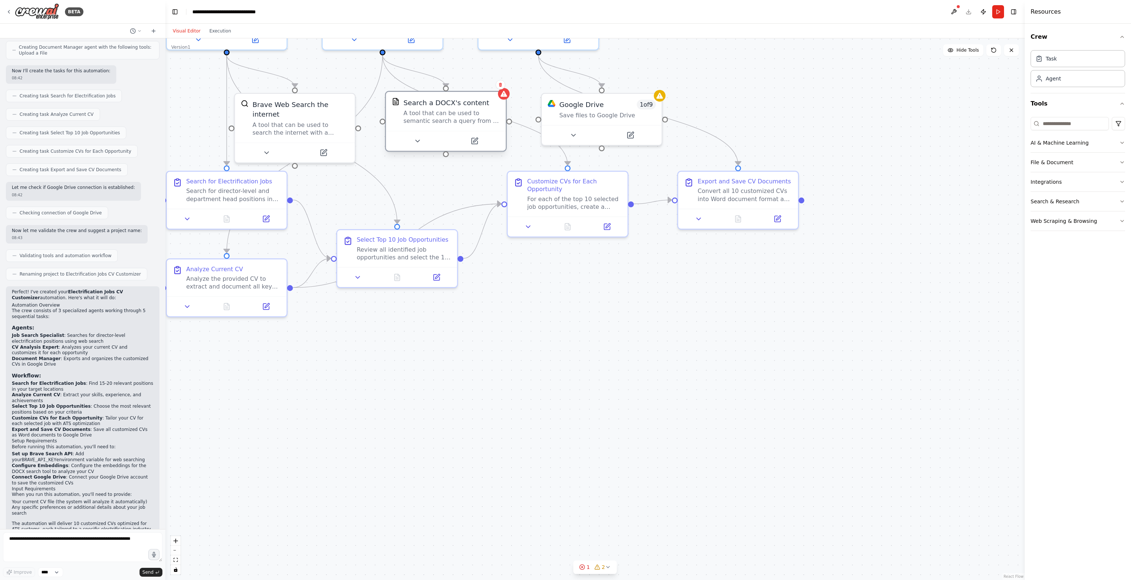
click at [485, 111] on div "A tool that can be used to semantic search a query from a DOCX's content." at bounding box center [451, 117] width 96 height 16
click at [474, 118] on div "A tool that can be used to semantic search a query from a DOCX's content." at bounding box center [451, 117] width 96 height 16
click at [476, 141] on icon at bounding box center [474, 141] width 6 height 6
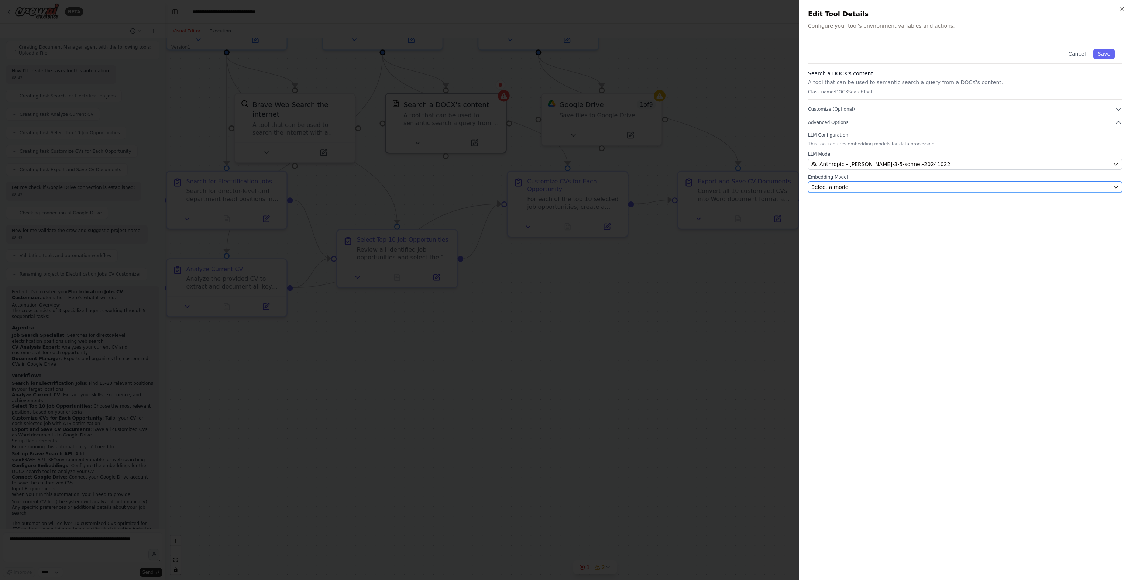
click at [888, 186] on div "Select a model" at bounding box center [960, 186] width 299 height 7
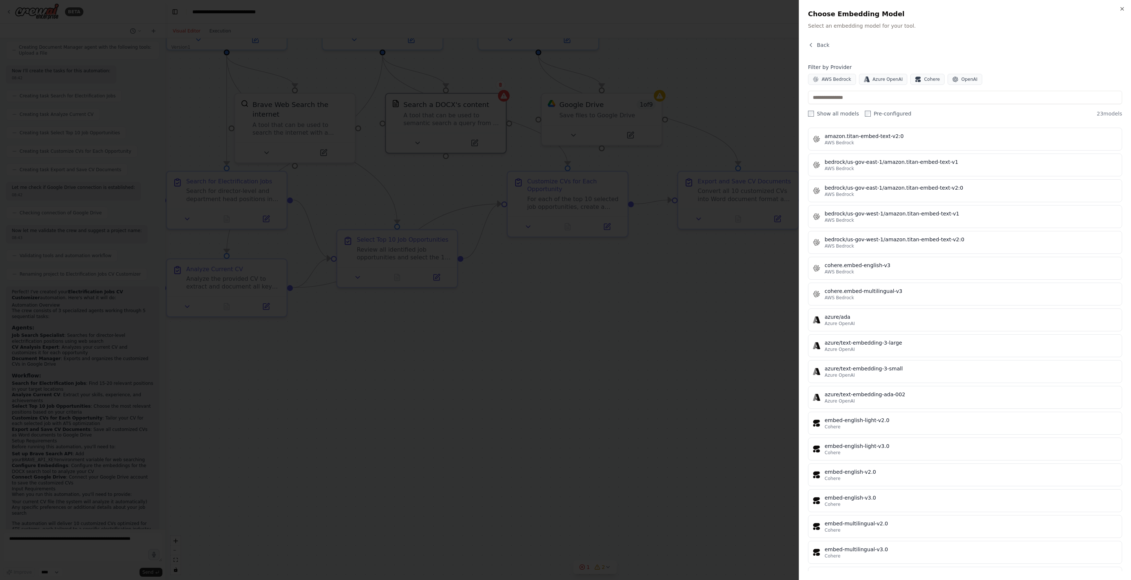
scroll to position [172, 0]
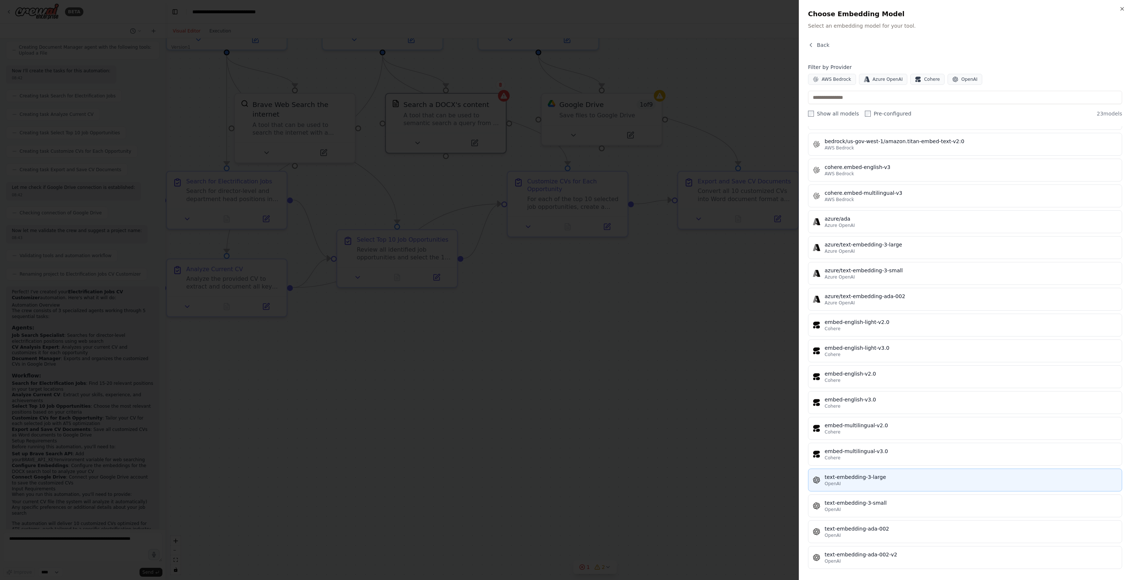
click at [901, 474] on div "text-embedding-3-large" at bounding box center [971, 477] width 293 height 7
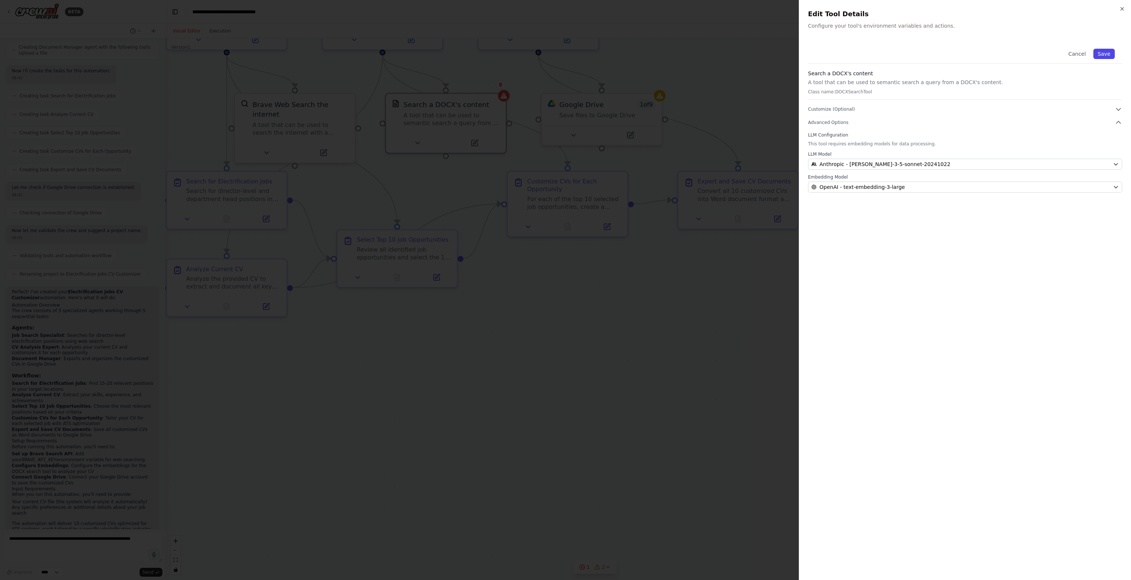
click at [1110, 54] on button "Save" at bounding box center [1103, 54] width 21 height 10
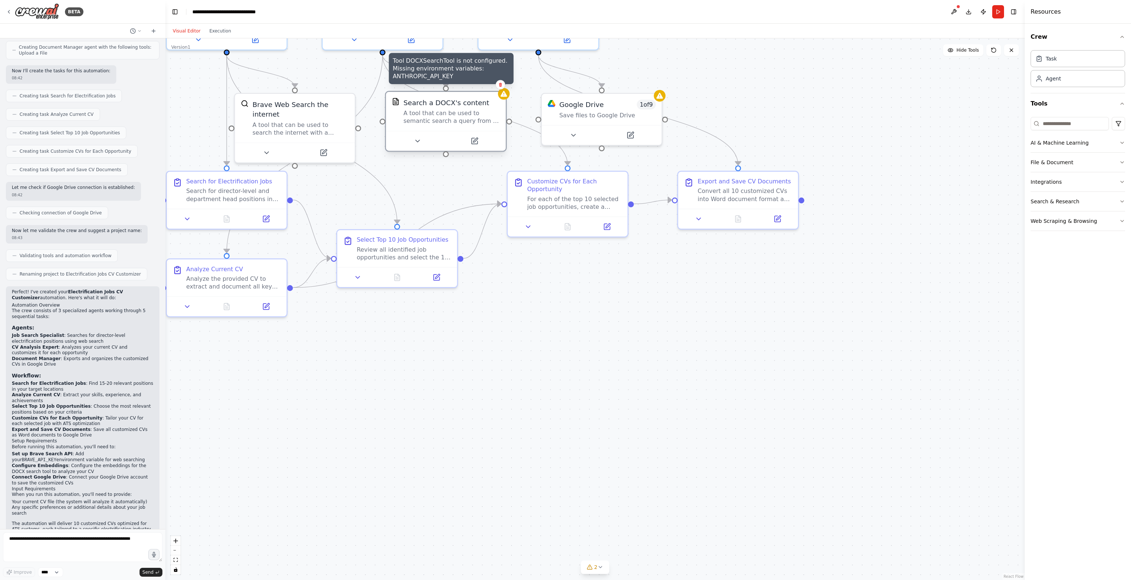
click at [506, 96] on icon at bounding box center [504, 94] width 7 height 6
click at [424, 142] on button at bounding box center [417, 141] width 55 height 12
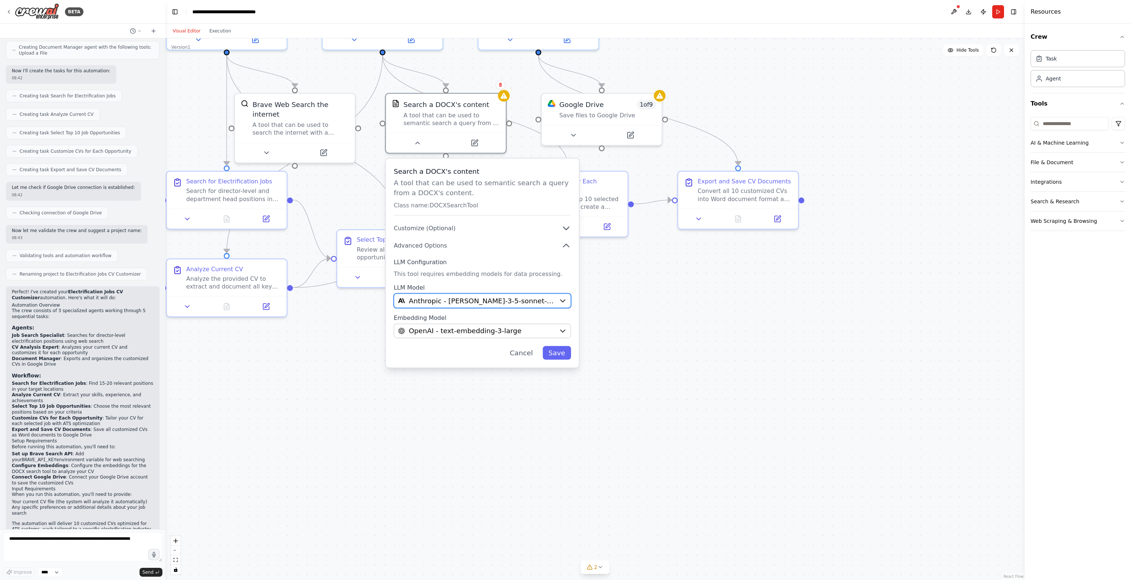
click at [564, 300] on icon "button" at bounding box center [562, 301] width 4 height 2
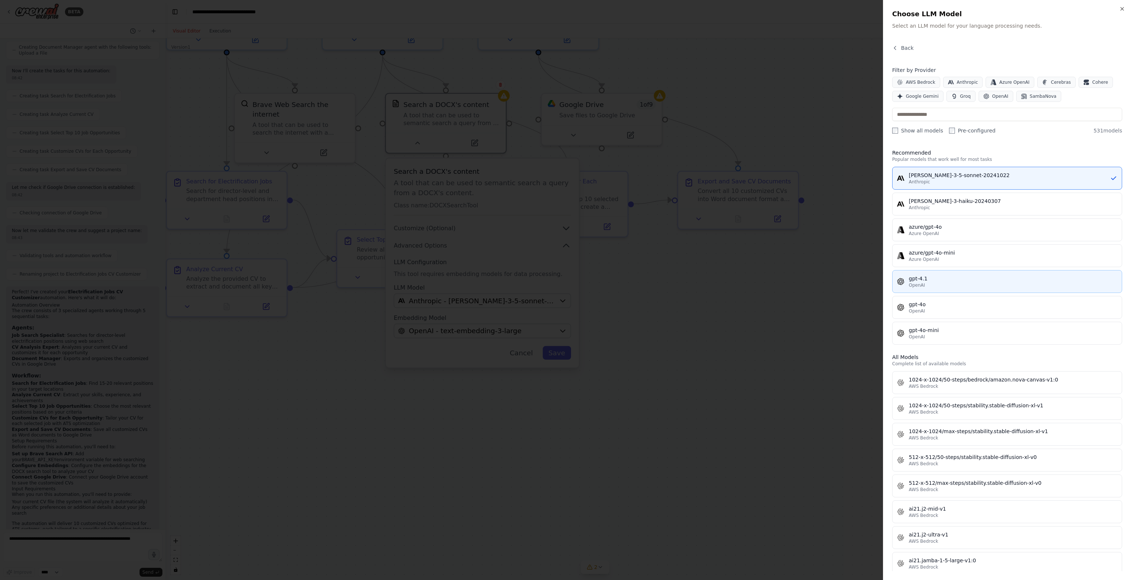
click at [942, 281] on div "gpt-4.1" at bounding box center [1013, 278] width 209 height 7
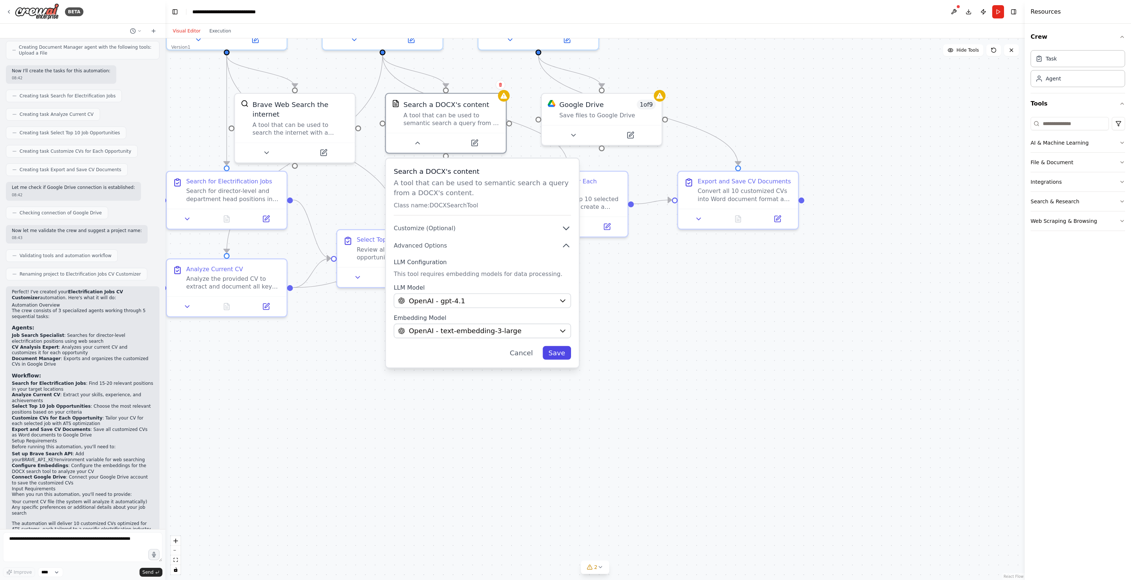
click at [557, 350] on button "Save" at bounding box center [557, 353] width 28 height 14
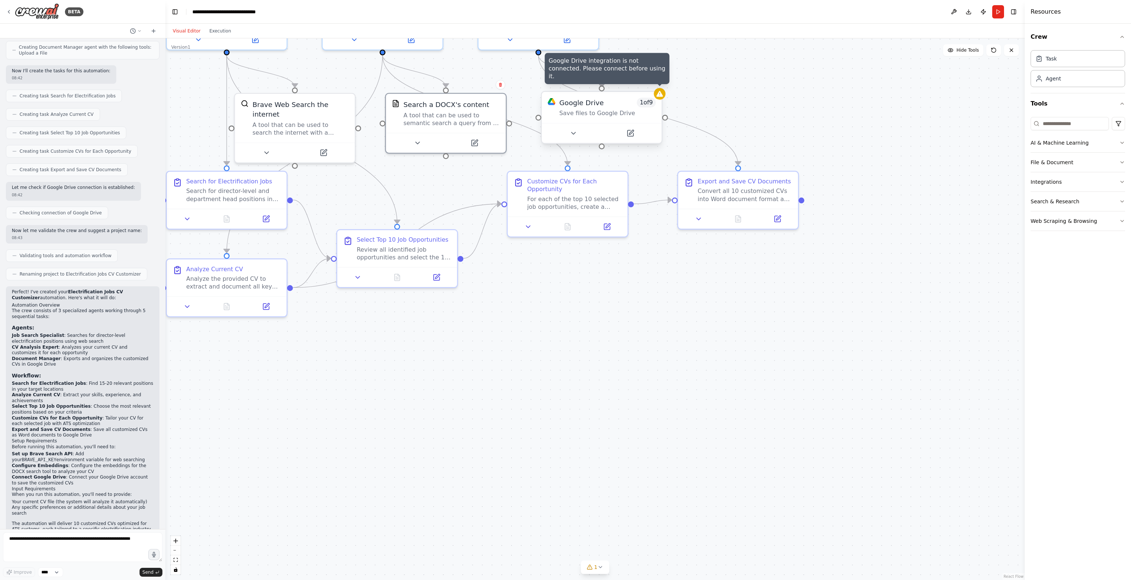
click at [658, 94] on icon at bounding box center [659, 94] width 7 height 6
click at [569, 134] on icon at bounding box center [573, 134] width 8 height 8
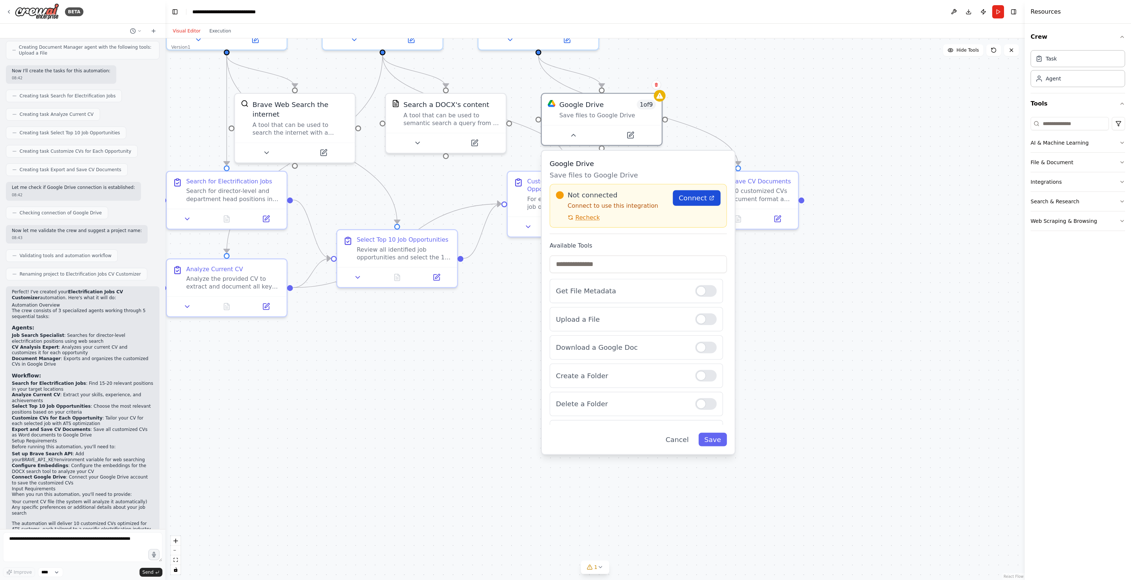
click at [708, 199] on link "Connect" at bounding box center [697, 198] width 48 height 16
click at [588, 217] on span "Recheck" at bounding box center [592, 218] width 24 height 8
click at [693, 204] on link "Connect" at bounding box center [702, 198] width 48 height 16
click at [681, 440] on button "Cancel" at bounding box center [682, 440] width 35 height 14
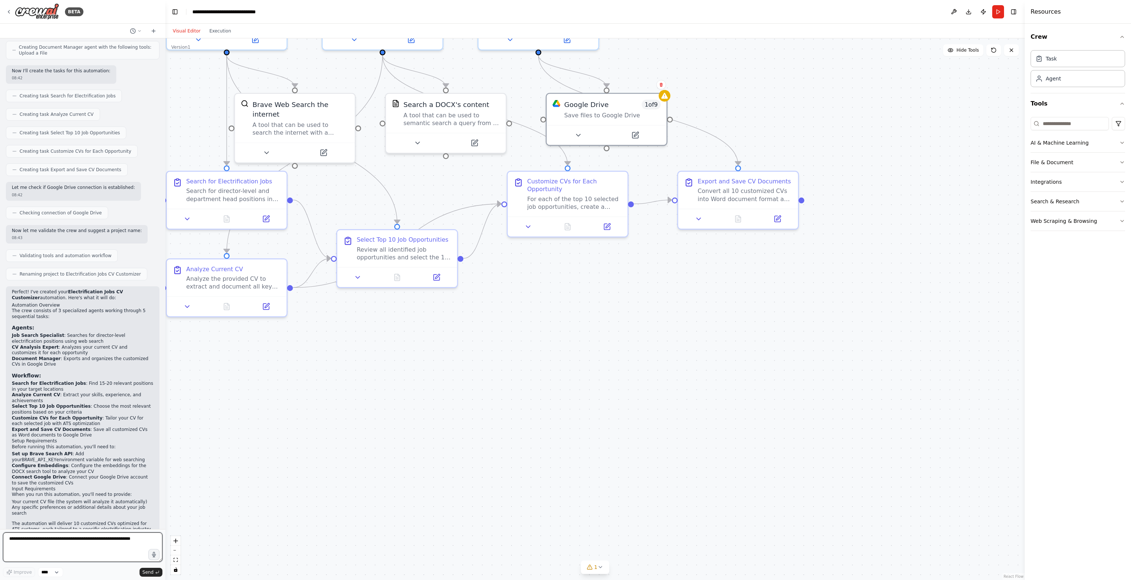
click at [73, 543] on textarea at bounding box center [82, 548] width 159 height 30
type textarea "**********"
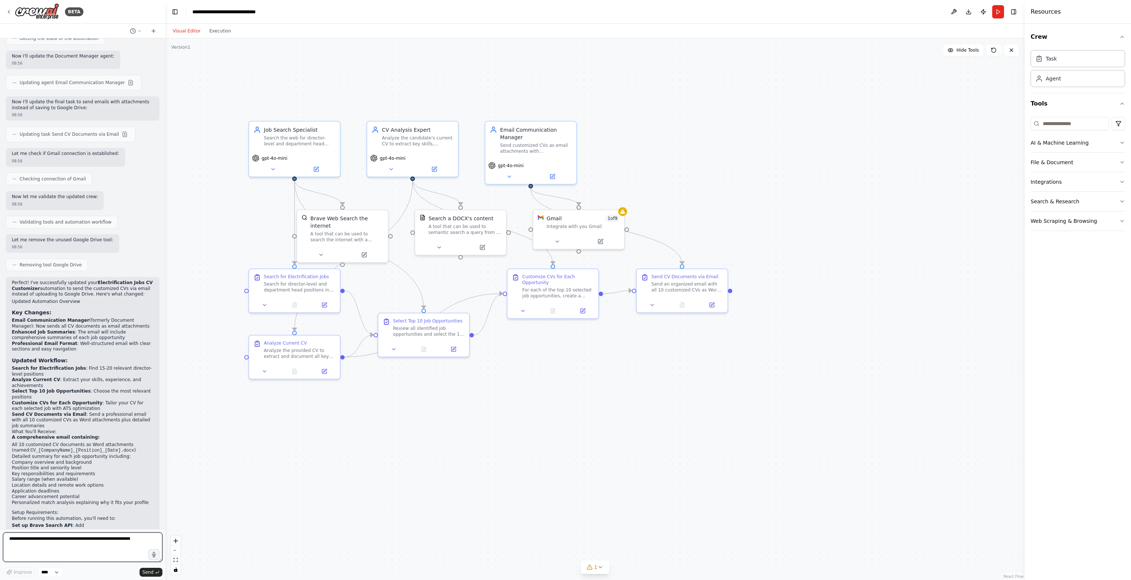
scroll to position [1114, 0]
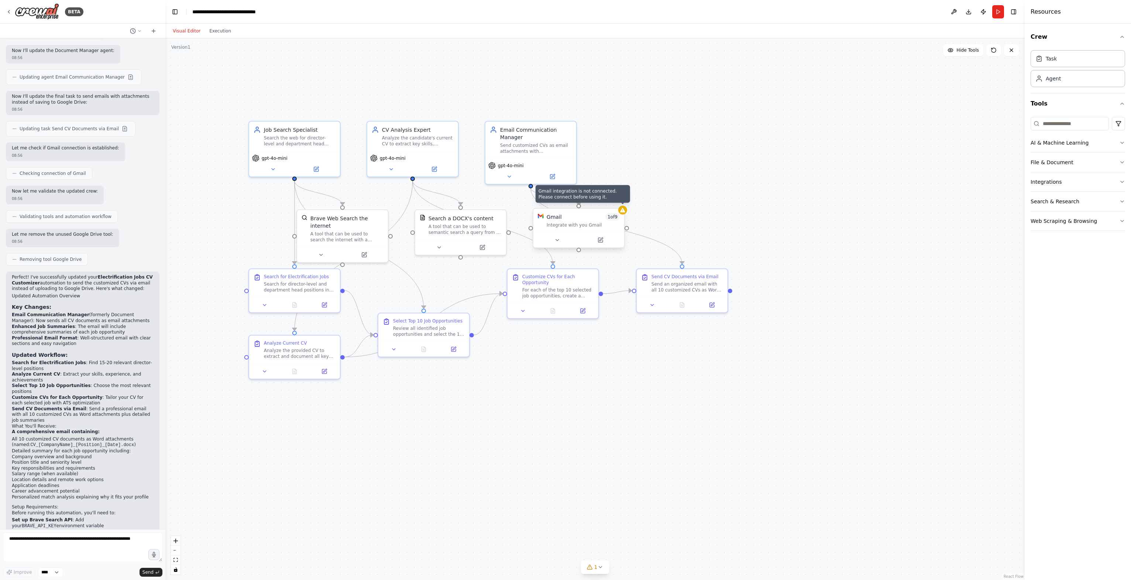
click at [625, 209] on icon at bounding box center [623, 210] width 6 height 6
click at [557, 243] on icon at bounding box center [557, 240] width 6 height 6
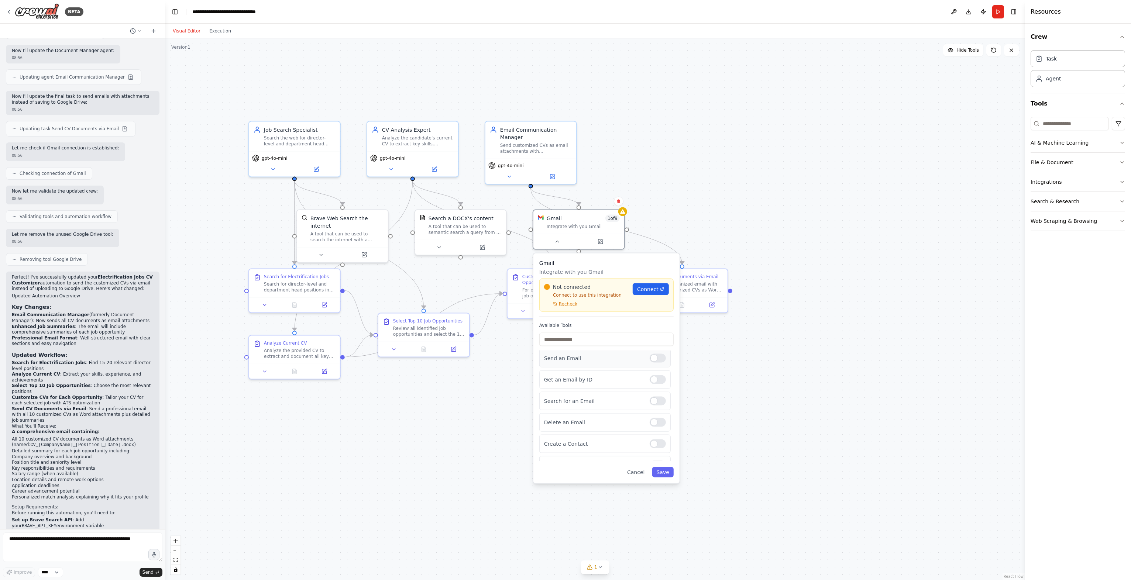
scroll to position [0, 0]
click at [655, 293] on link "Connect" at bounding box center [654, 289] width 36 height 12
click at [101, 548] on textarea at bounding box center [82, 548] width 159 height 30
type textarea "**********"
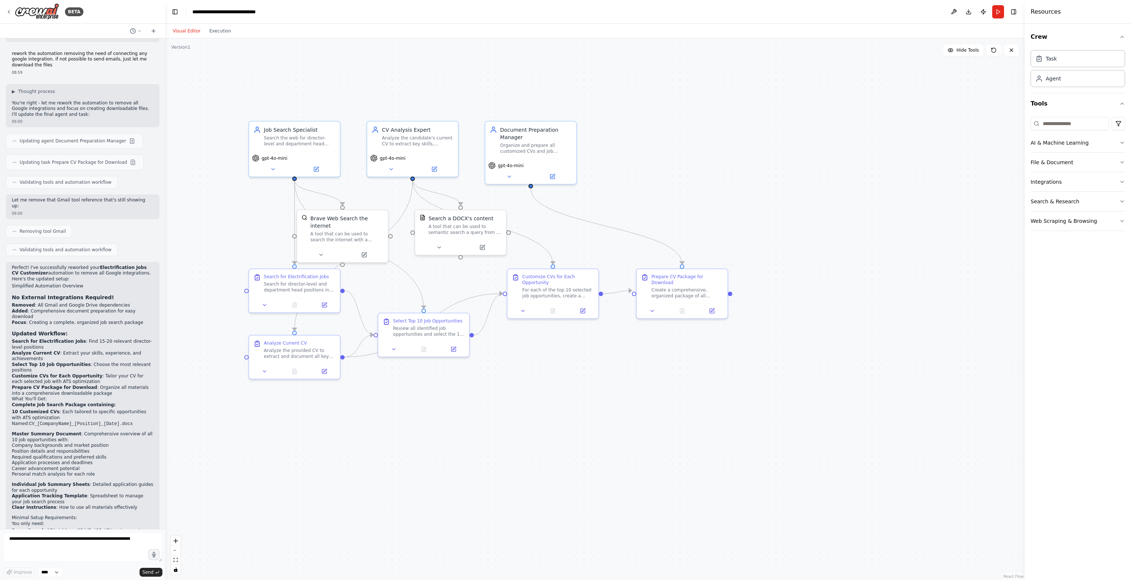
scroll to position [1657, 0]
click at [1001, 10] on button "Run" at bounding box center [998, 11] width 12 height 13
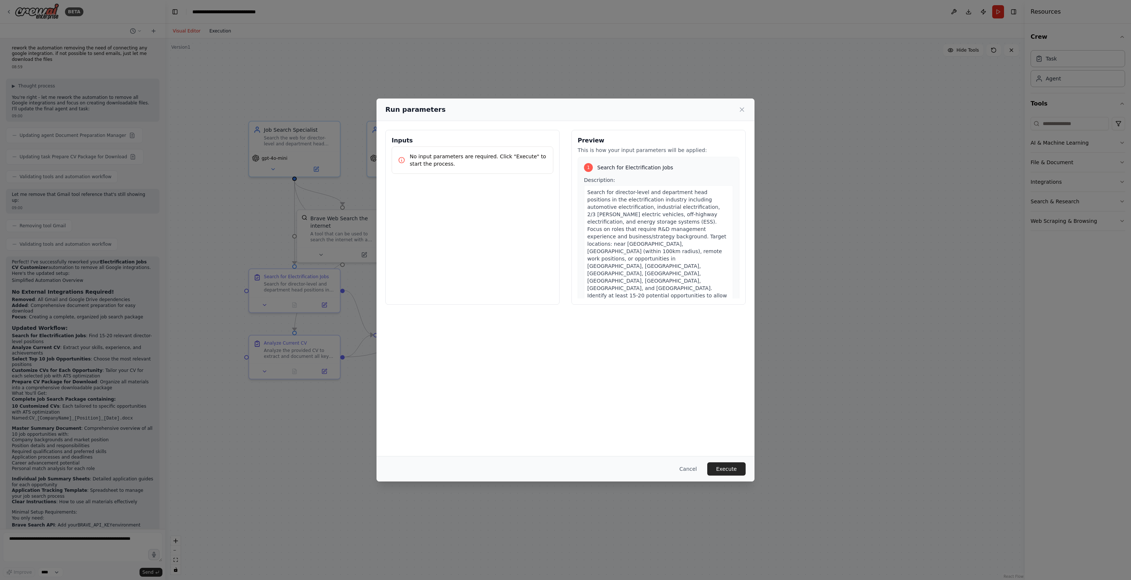
click at [219, 32] on div "Run parameters Inputs No input parameters are required. Click "Execute" to star…" at bounding box center [565, 290] width 1131 height 580
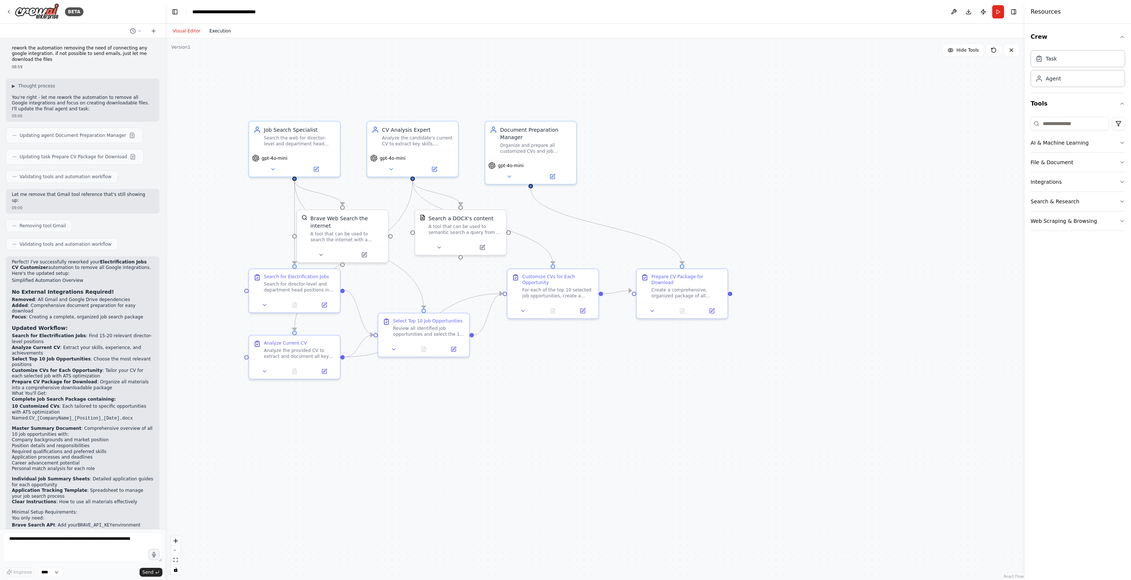
click at [219, 32] on button "Execution" at bounding box center [220, 31] width 31 height 9
click at [180, 31] on button "Visual Editor" at bounding box center [186, 31] width 37 height 9
click at [224, 31] on button "Execution" at bounding box center [220, 31] width 31 height 9
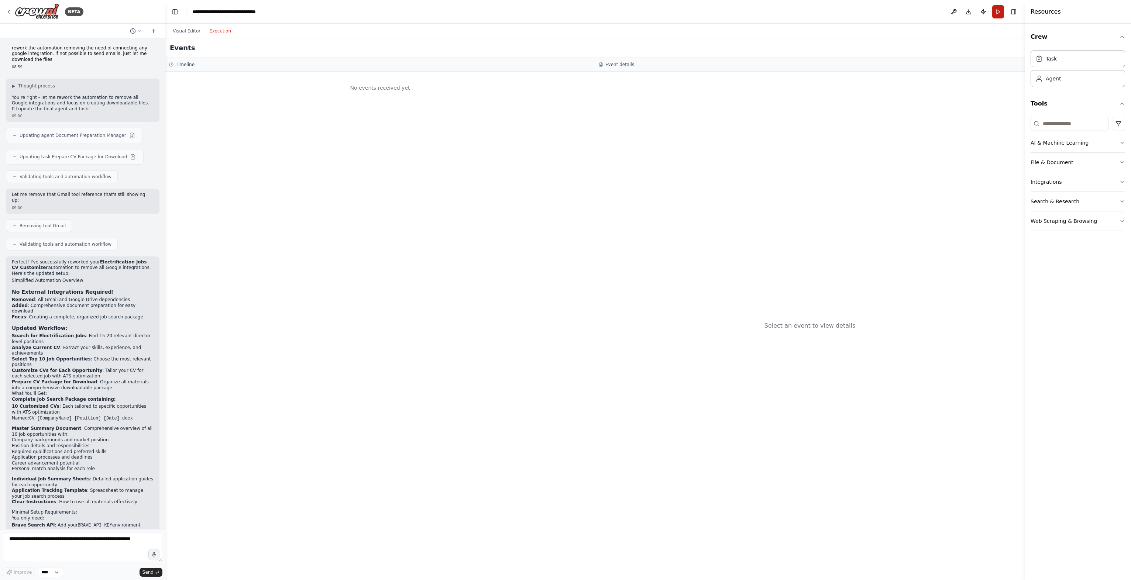
click at [999, 10] on button "Run" at bounding box center [998, 11] width 12 height 13
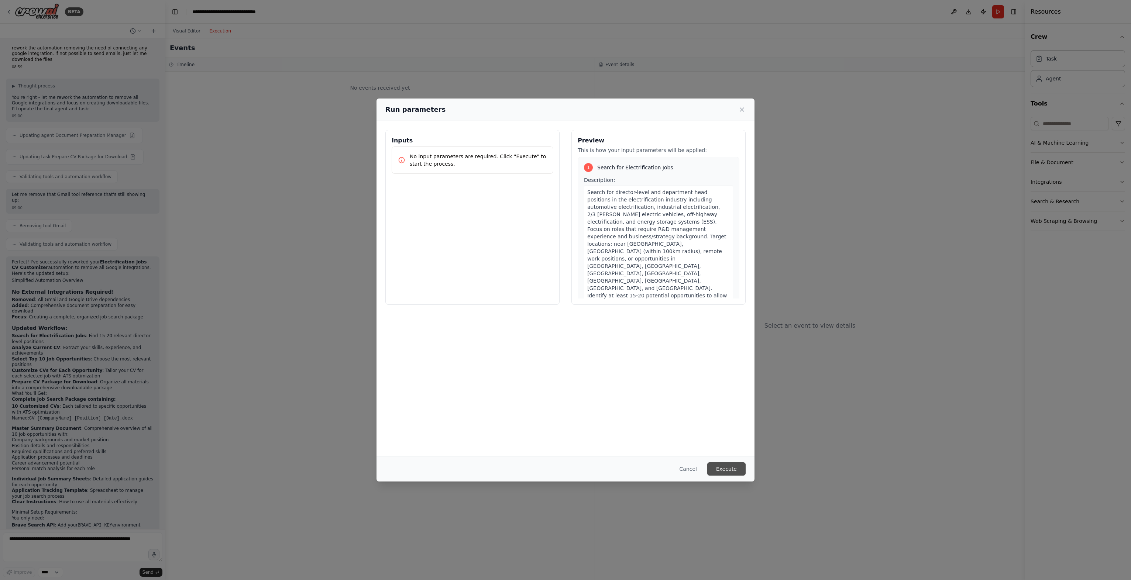
click at [736, 467] on button "Execute" at bounding box center [726, 468] width 38 height 13
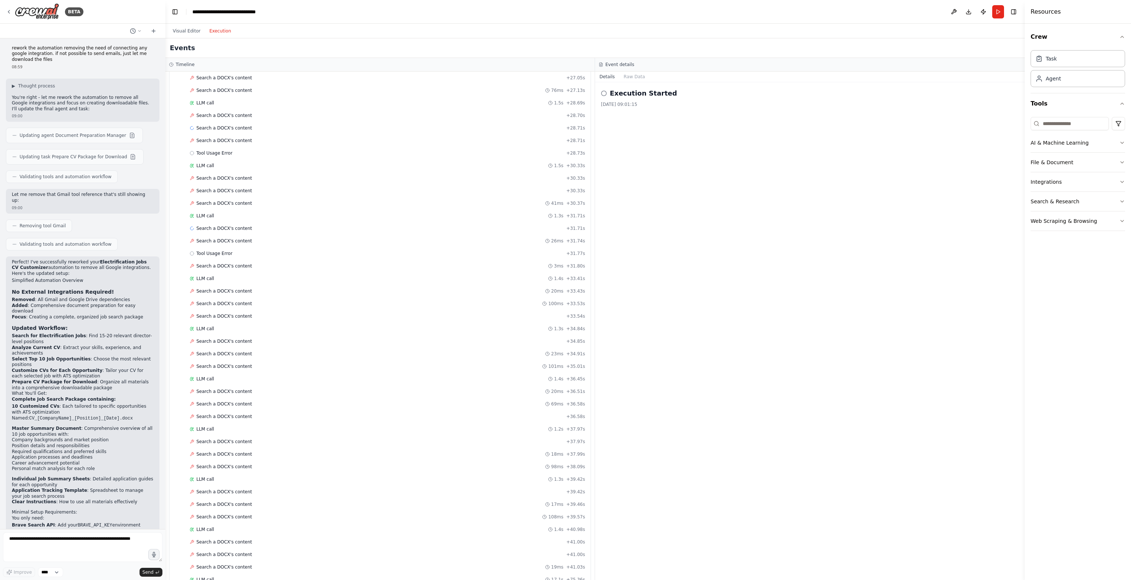
scroll to position [1692, 0]
click at [220, 565] on div "Completed" at bounding box center [377, 568] width 374 height 6
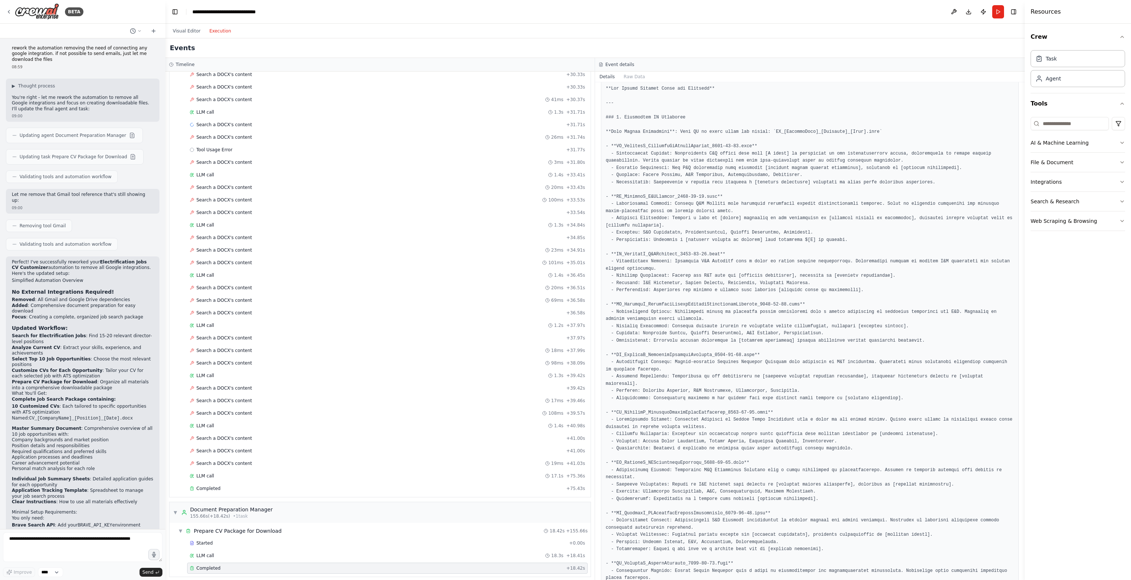
scroll to position [44, 0]
drag, startPoint x: 647, startPoint y: 305, endPoint x: 708, endPoint y: 320, distance: 63.0
click at [708, 320] on pre at bounding box center [810, 561] width 408 height 950
drag, startPoint x: 708, startPoint y: 320, endPoint x: 712, endPoint y: 342, distance: 22.5
click at [712, 342] on pre at bounding box center [810, 561] width 408 height 950
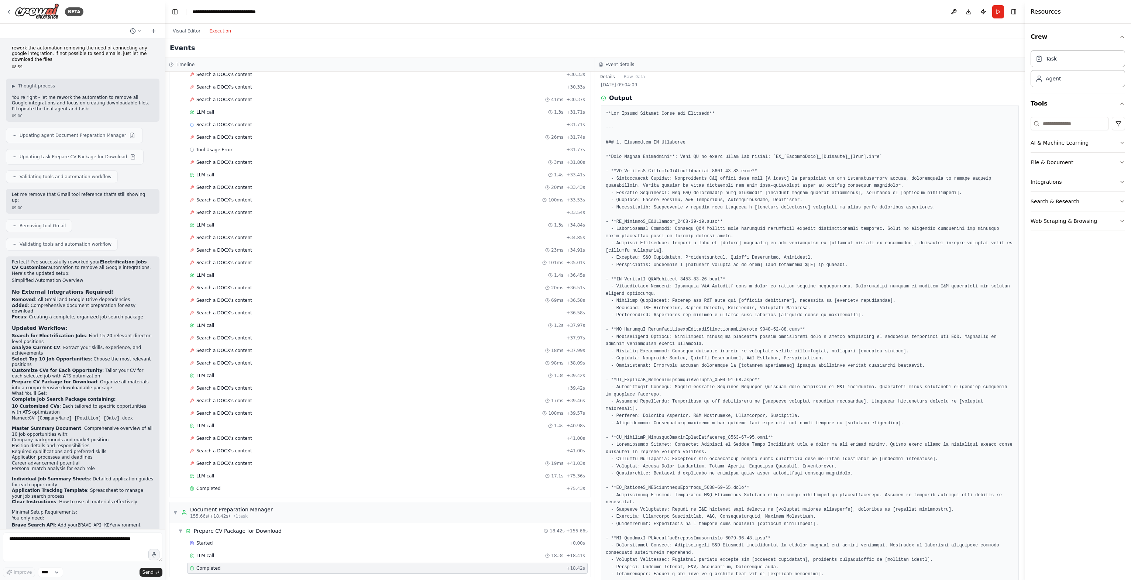
scroll to position [0, 0]
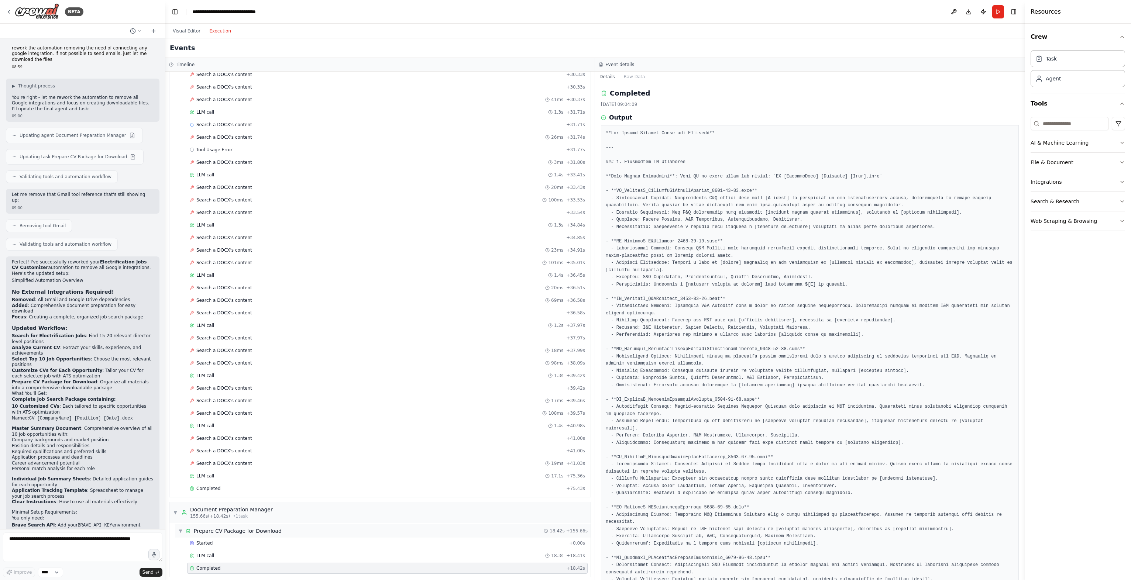
click at [250, 525] on div "▼ Prepare CV Package for Download 18.42s + 155.66s" at bounding box center [382, 531] width 415 height 13
click at [261, 561] on div "▶ Prepare CV Package for Download 18.42s + 155.66s" at bounding box center [382, 567] width 415 height 13
click at [255, 553] on div "LLM call 18.3s + 18.41s" at bounding box center [387, 556] width 395 height 6
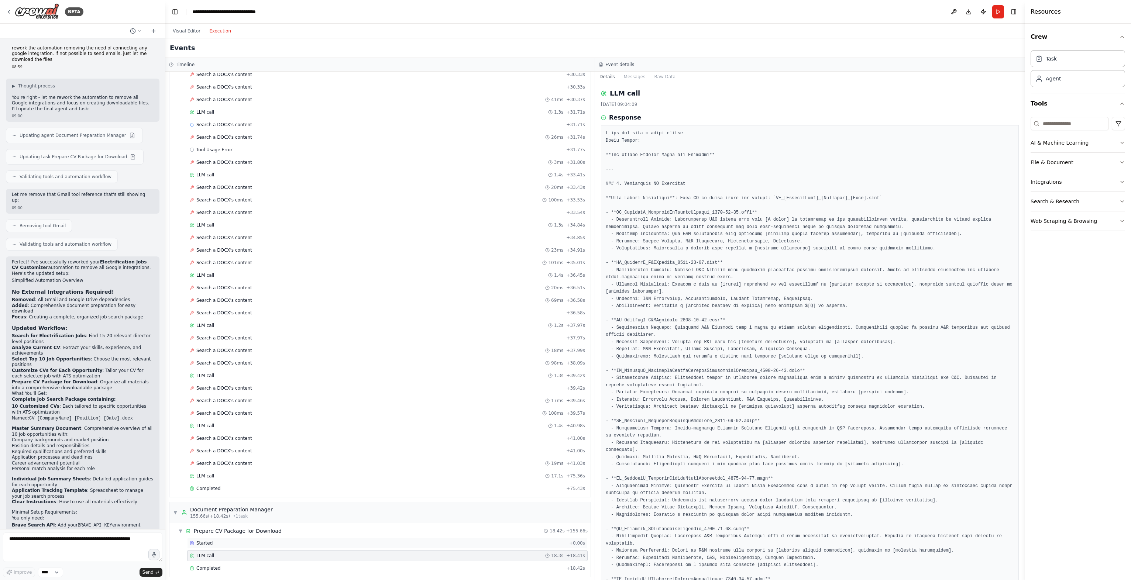
click at [256, 538] on div "Started + 0.00s" at bounding box center [387, 543] width 400 height 11
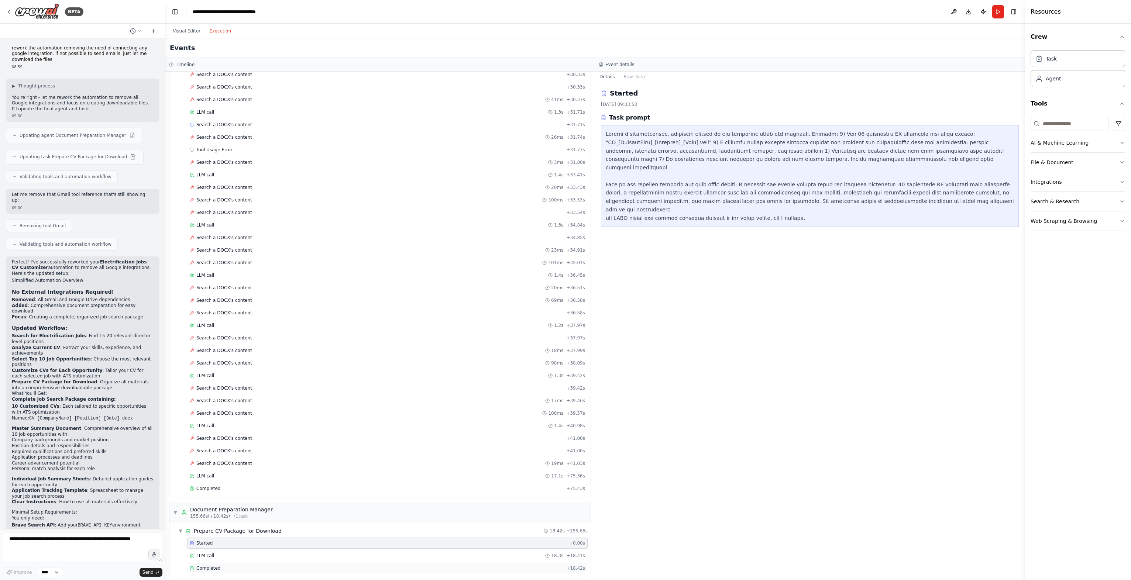
click at [264, 565] on div "Completed" at bounding box center [377, 568] width 374 height 6
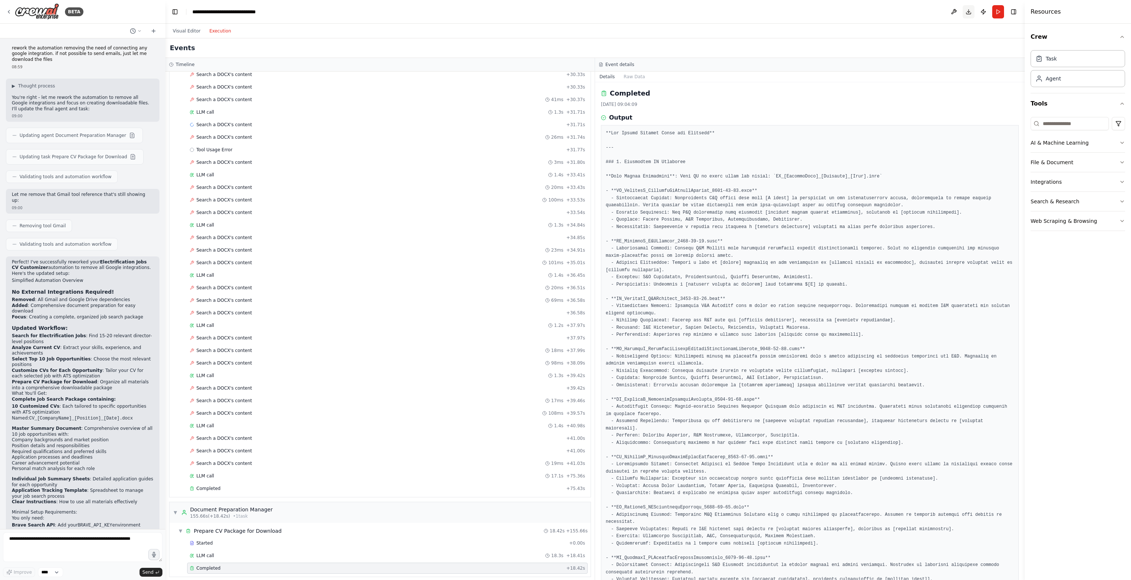
click at [966, 12] on button "Download" at bounding box center [969, 11] width 12 height 13
click at [971, 10] on button "Download" at bounding box center [969, 11] width 12 height 13
click at [630, 80] on button "Raw Data" at bounding box center [634, 77] width 30 height 10
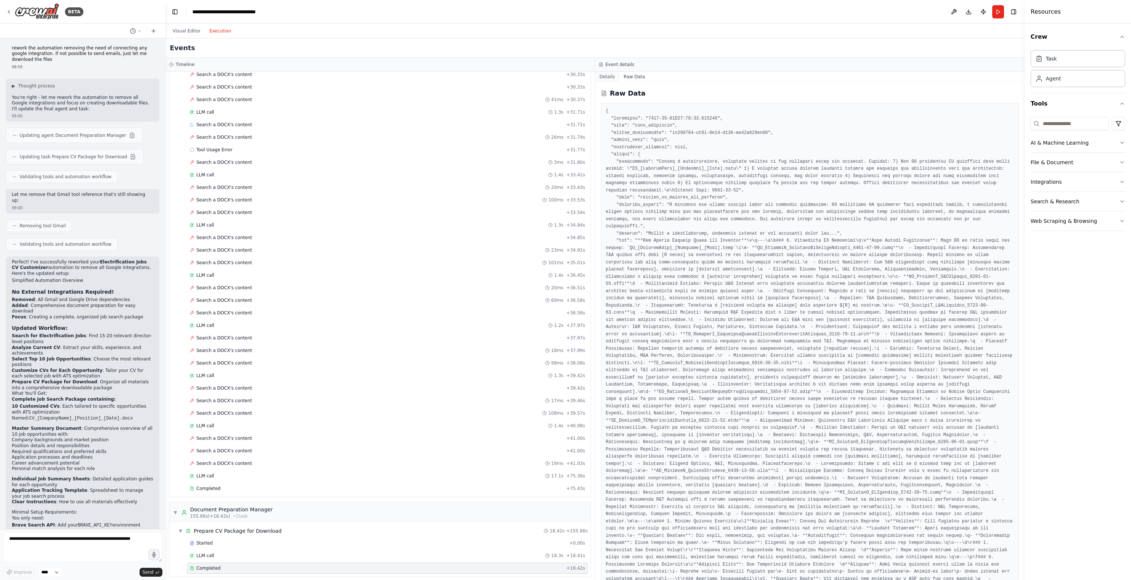
click at [611, 80] on button "Details" at bounding box center [607, 77] width 24 height 10
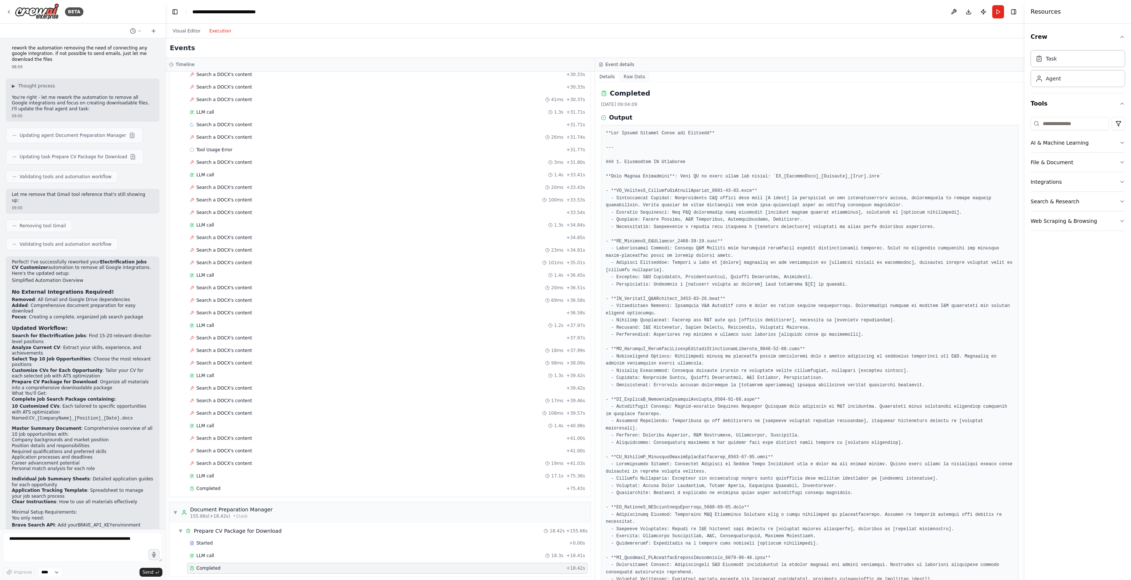
click at [632, 75] on button "Raw Data" at bounding box center [634, 77] width 30 height 10
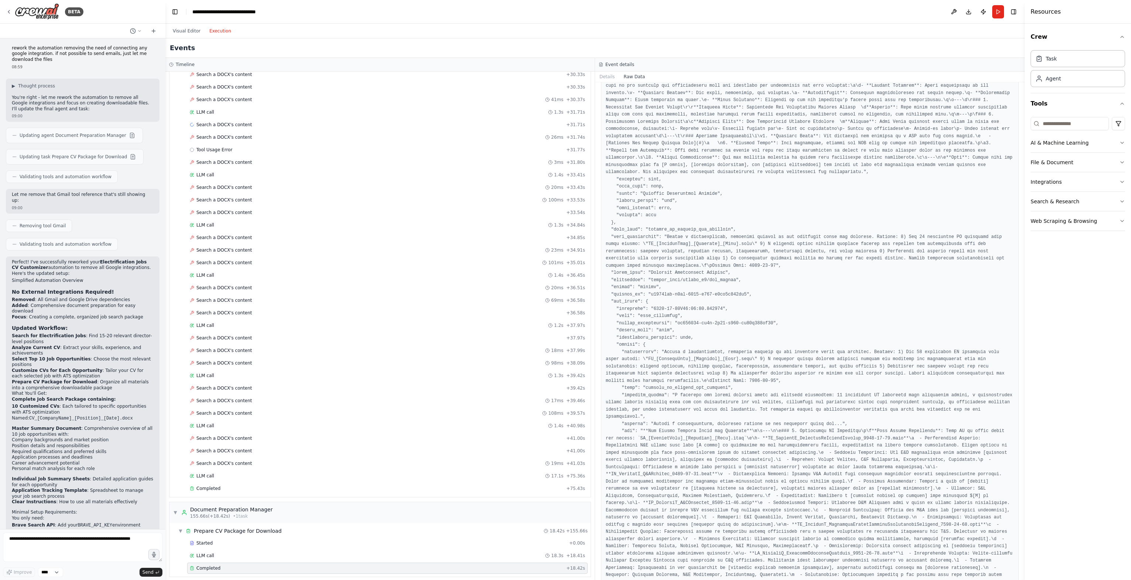
scroll to position [732, 0]
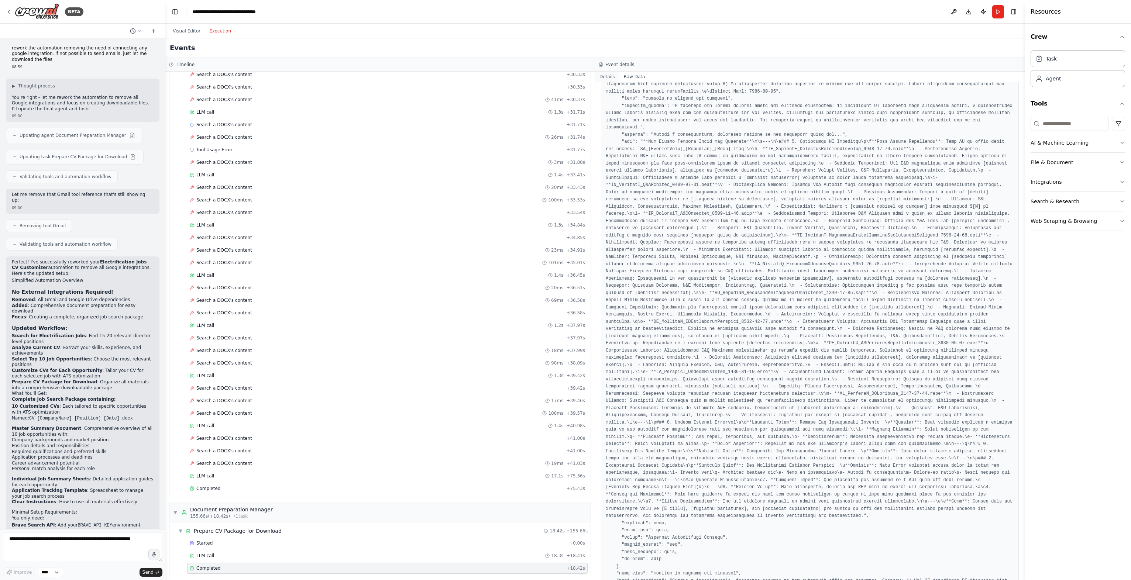
click at [616, 76] on button "Details" at bounding box center [607, 77] width 24 height 10
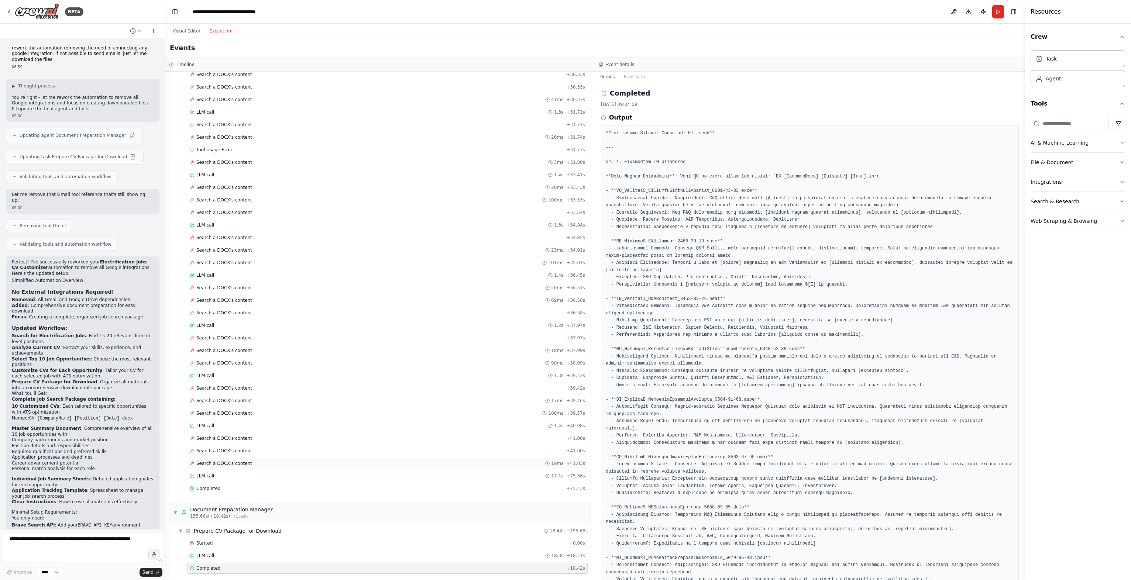
click at [217, 458] on div "Search a DOCX's content 19ms + 41.03s" at bounding box center [387, 463] width 400 height 11
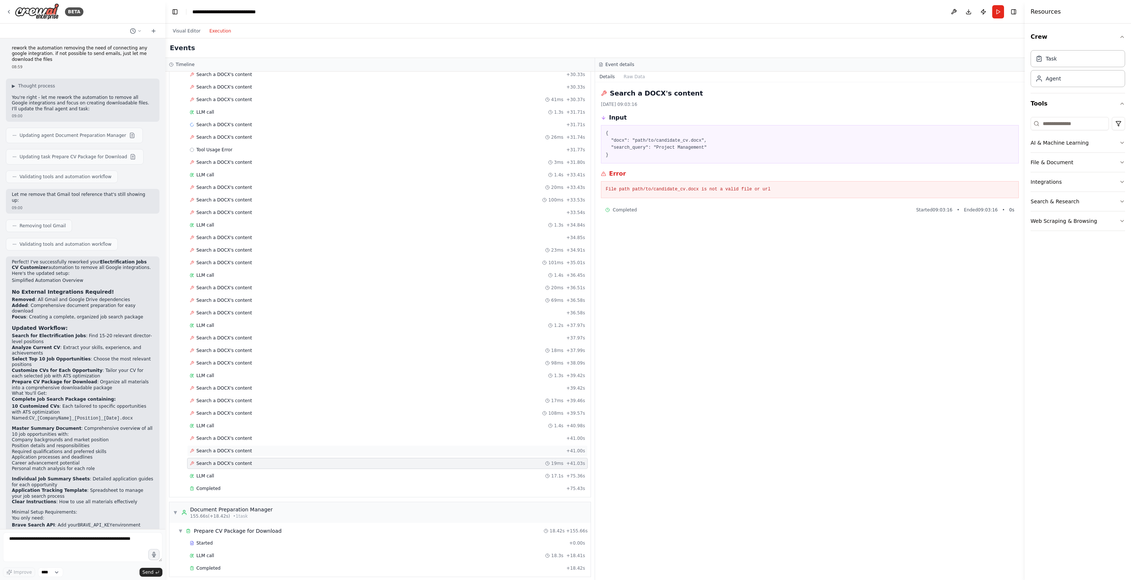
click at [219, 448] on span "Search a DOCX's content" at bounding box center [224, 451] width 56 height 6
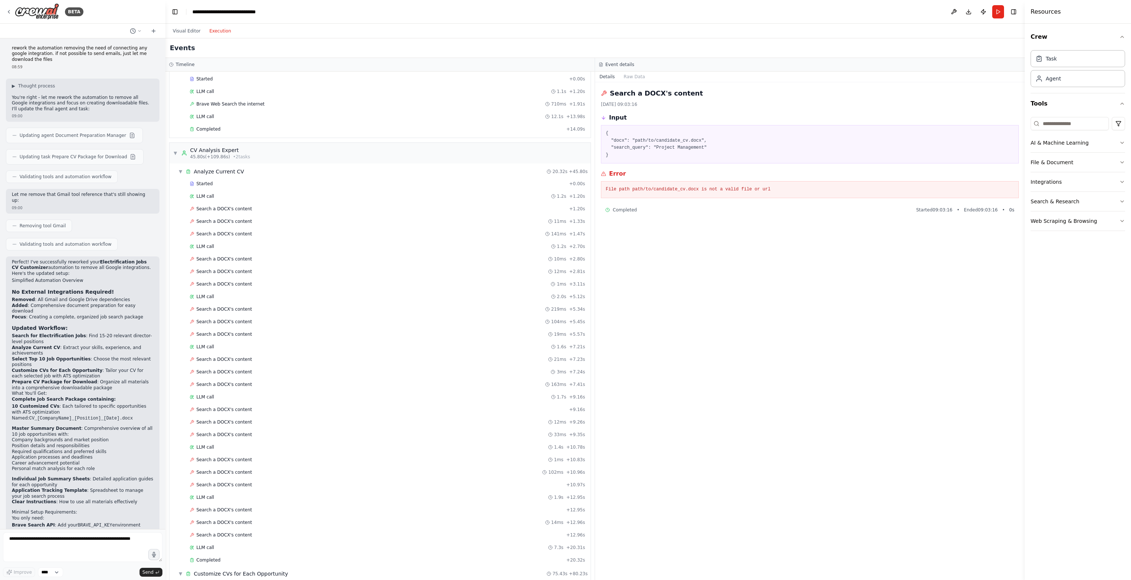
scroll to position [0, 0]
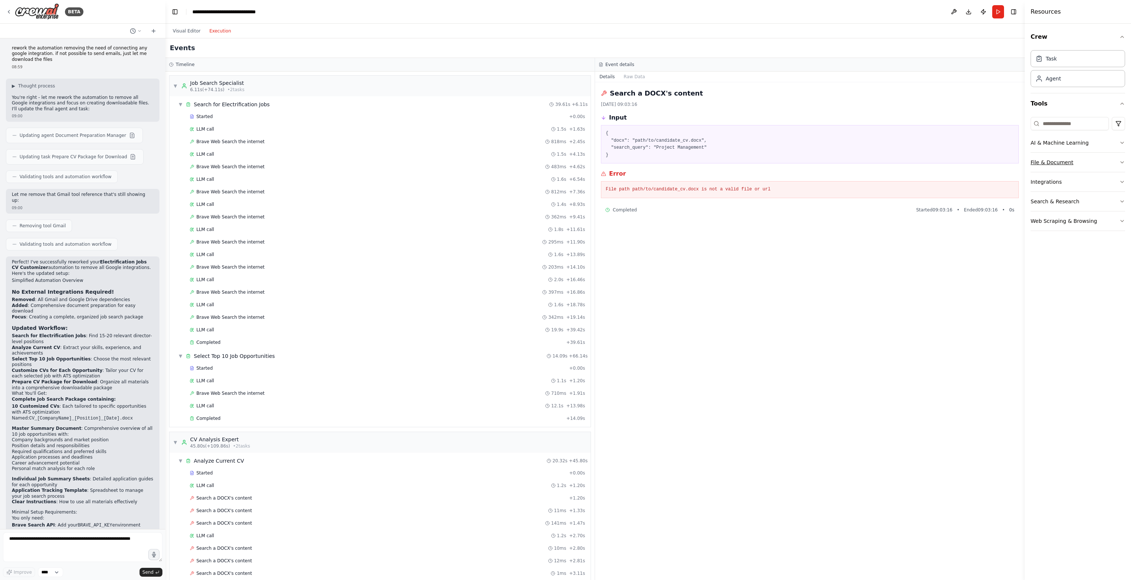
click at [1043, 163] on button "File & Document" at bounding box center [1078, 162] width 94 height 19
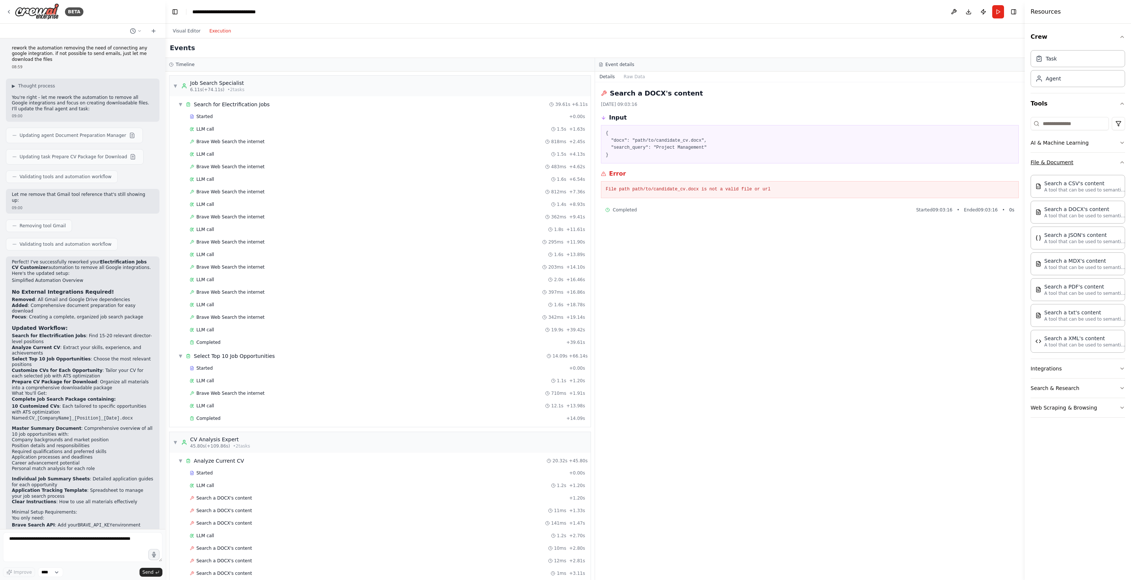
click at [1043, 163] on button "File & Document" at bounding box center [1078, 162] width 94 height 19
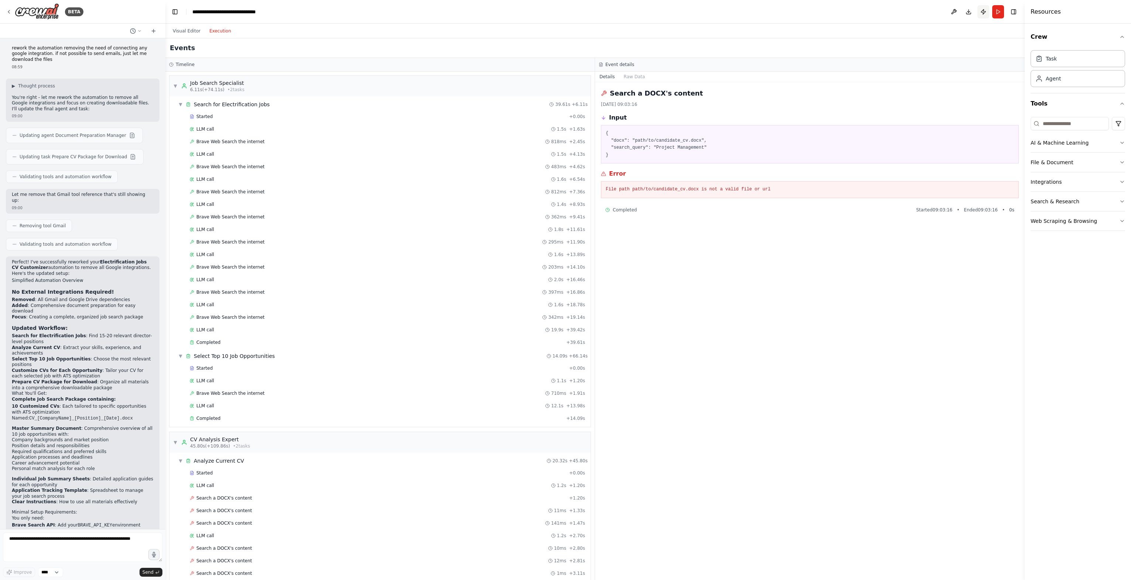
click at [981, 13] on button "Publish" at bounding box center [983, 11] width 12 height 13
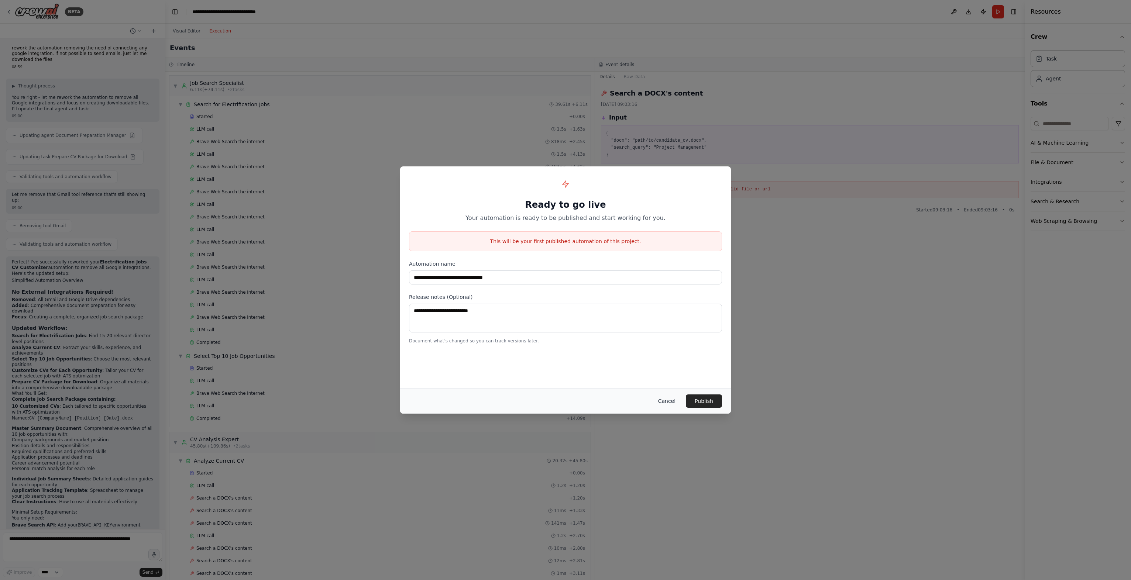
click at [675, 404] on button "Cancel" at bounding box center [666, 401] width 29 height 13
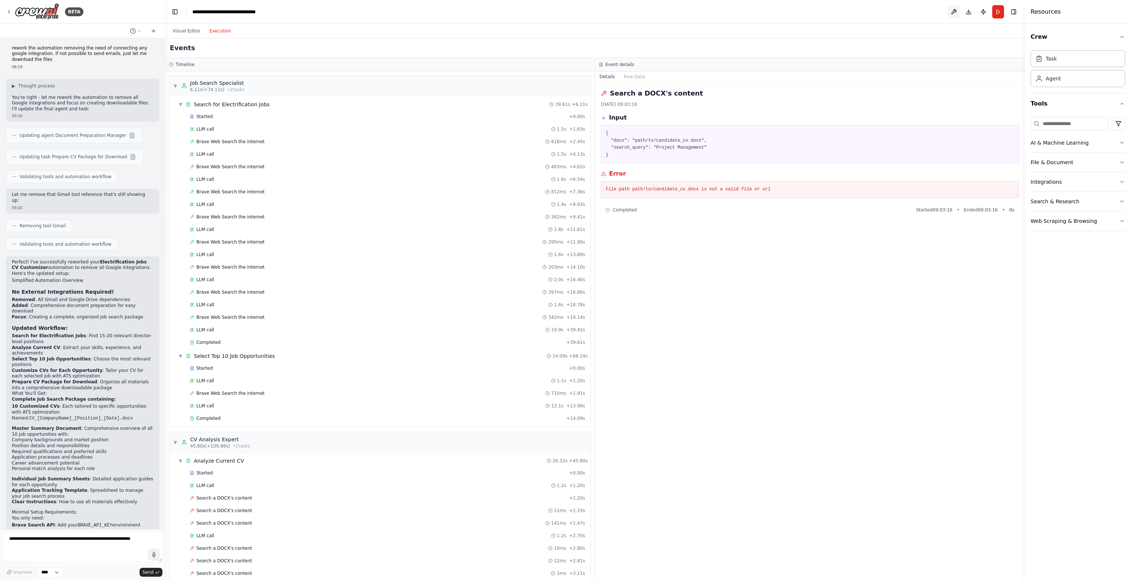
click at [954, 10] on button at bounding box center [954, 11] width 12 height 13
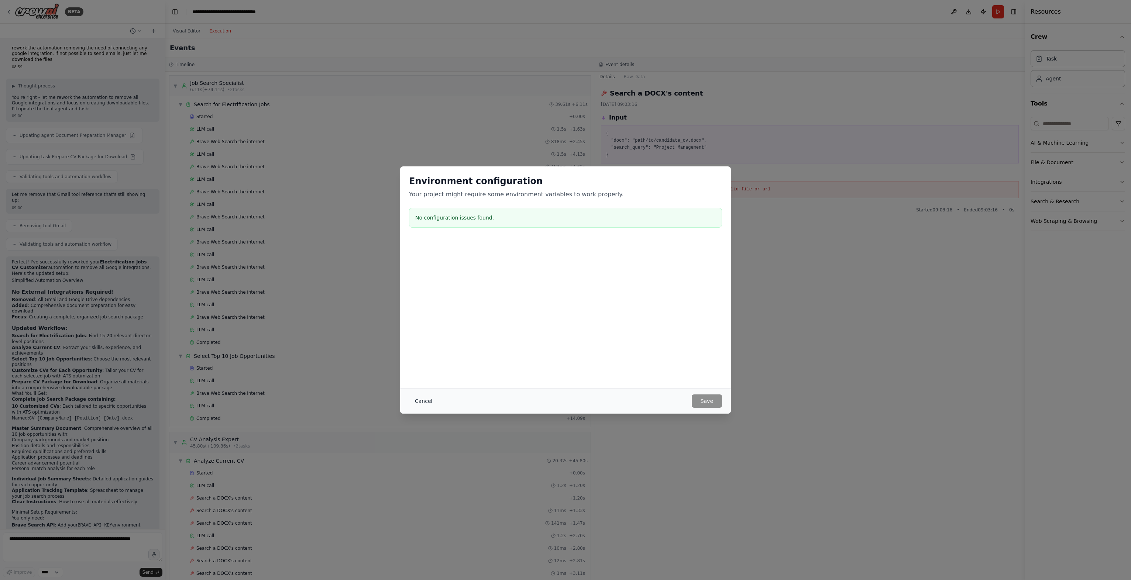
click at [419, 400] on button "Cancel" at bounding box center [423, 401] width 29 height 13
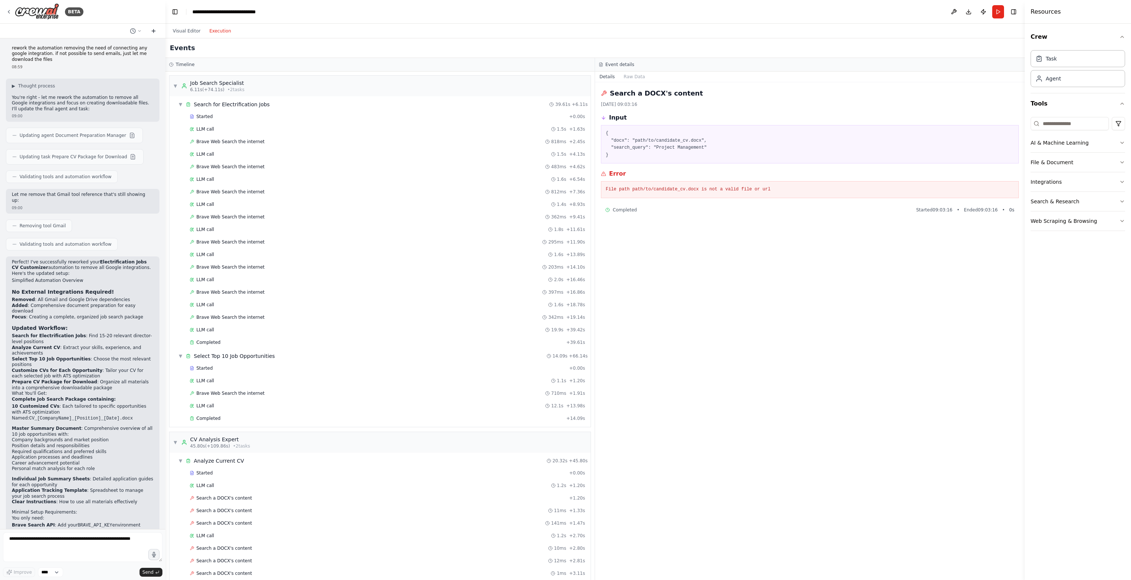
click at [155, 32] on icon at bounding box center [154, 31] width 6 height 6
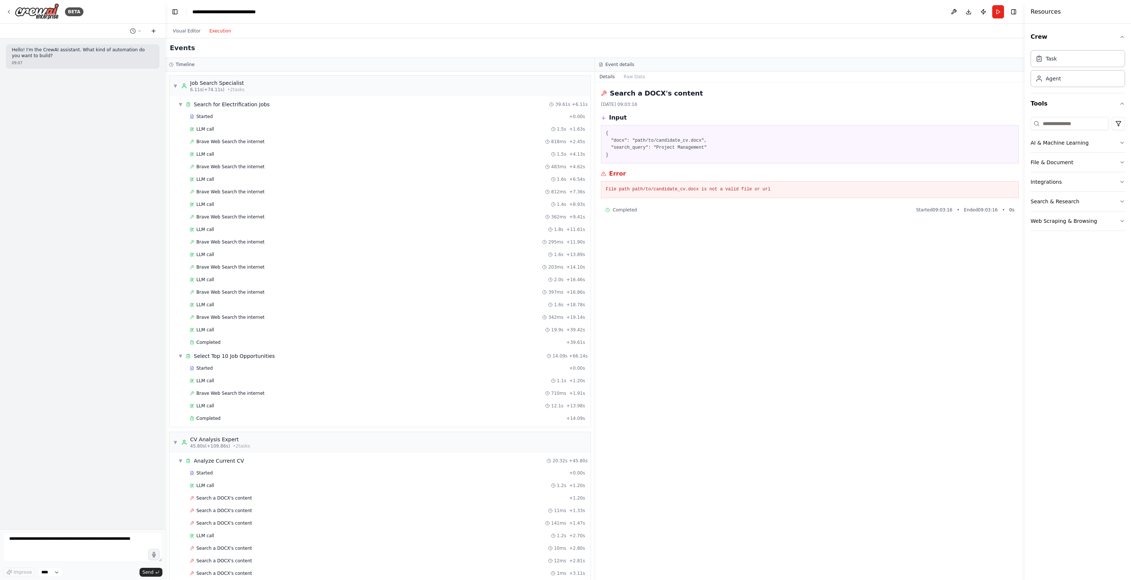
click at [155, 32] on icon at bounding box center [154, 31] width 6 height 6
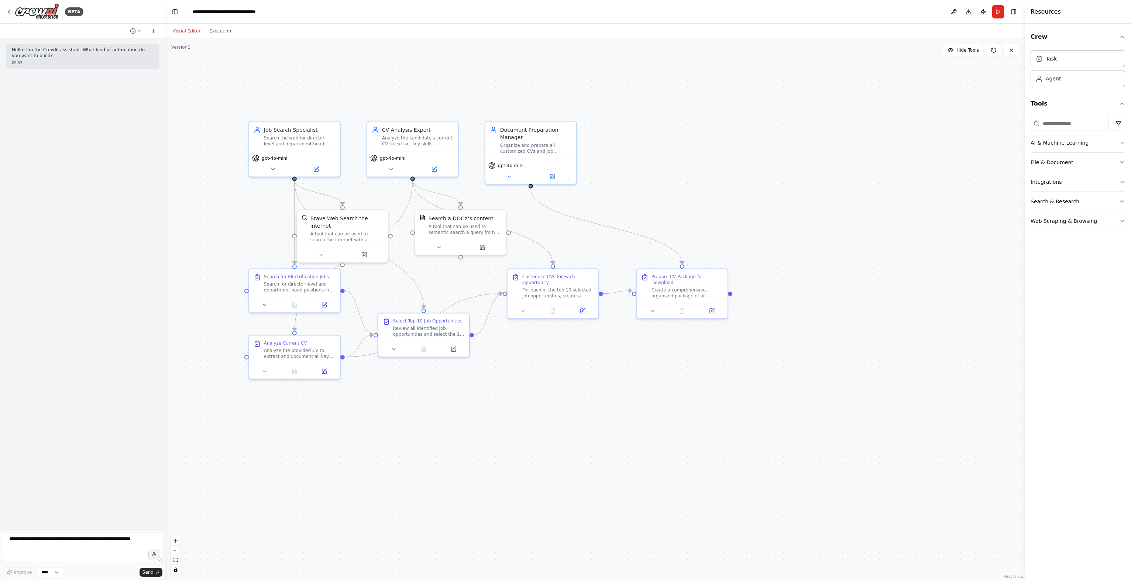
click at [176, 35] on button "Visual Editor" at bounding box center [186, 31] width 37 height 9
click at [971, 11] on button "Download" at bounding box center [969, 11] width 12 height 13
click at [395, 168] on button at bounding box center [391, 168] width 42 height 9
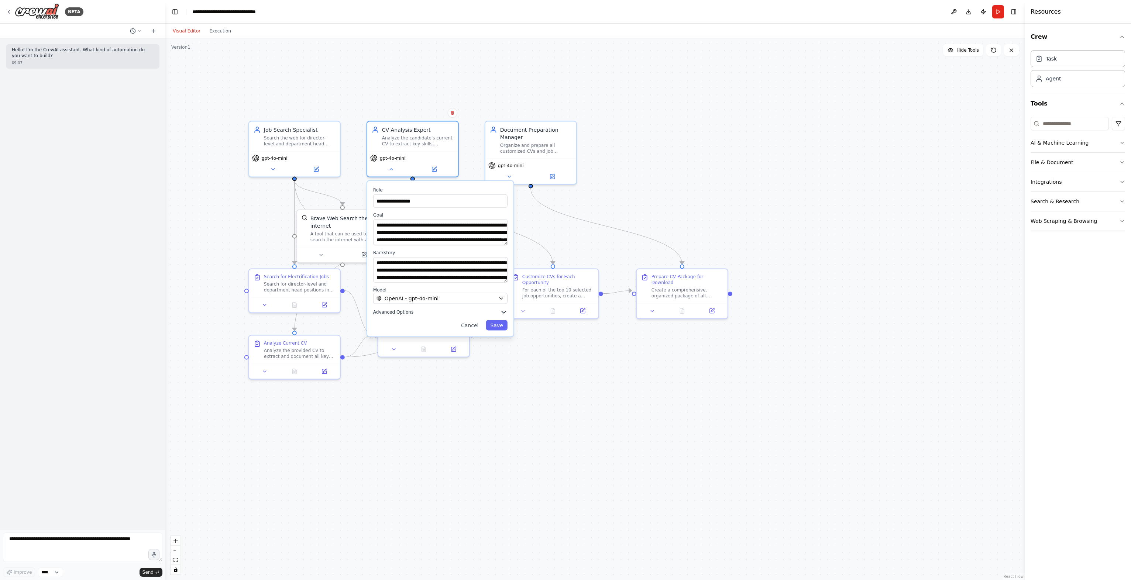
click at [398, 314] on span "Advanced Options" at bounding box center [393, 312] width 40 height 6
click at [436, 172] on div "gpt-4o-mini" at bounding box center [412, 162] width 91 height 25
click at [436, 168] on icon at bounding box center [434, 168] width 4 height 4
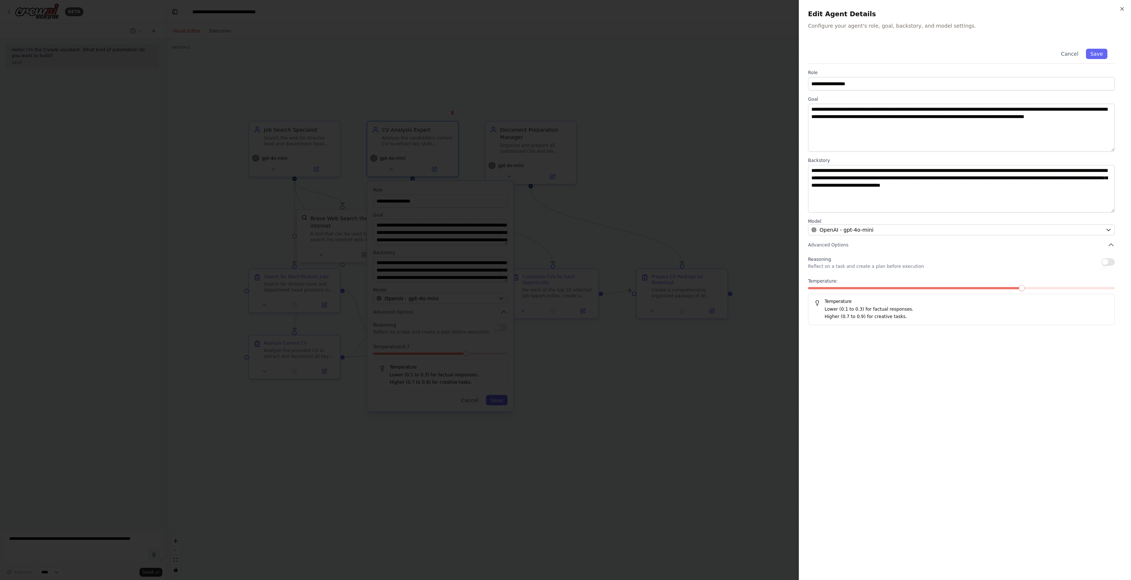
click at [770, 118] on div at bounding box center [565, 290] width 1131 height 580
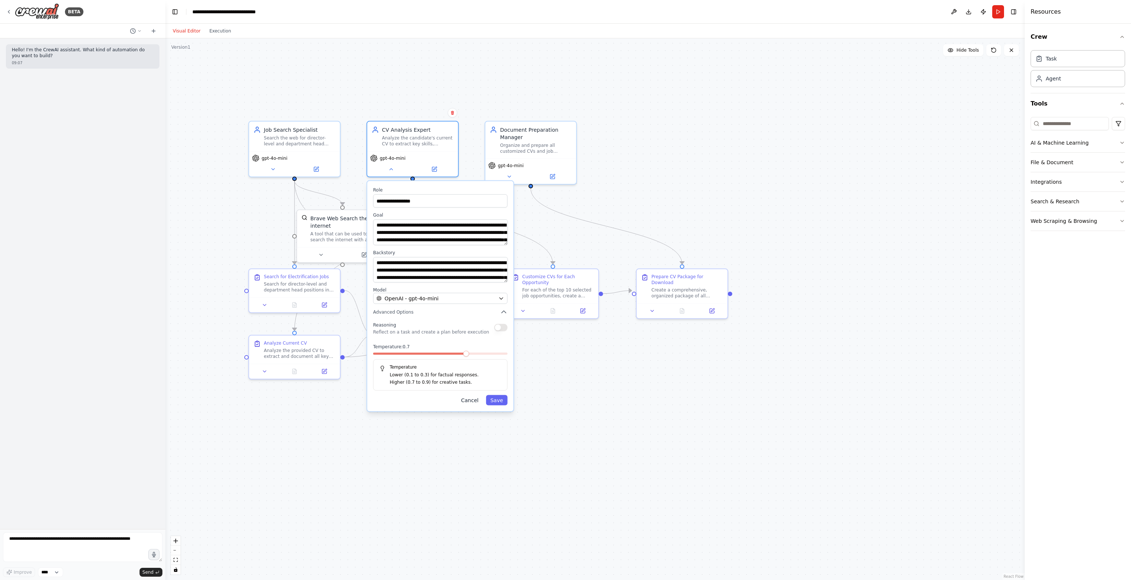
click at [477, 402] on button "Cancel" at bounding box center [470, 400] width 26 height 10
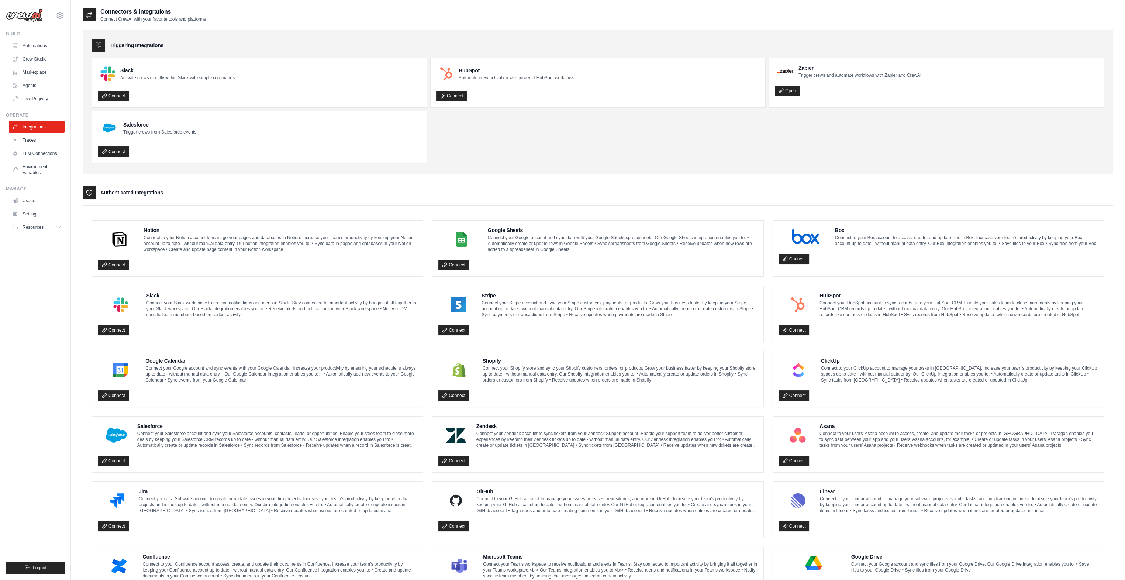
scroll to position [74, 0]
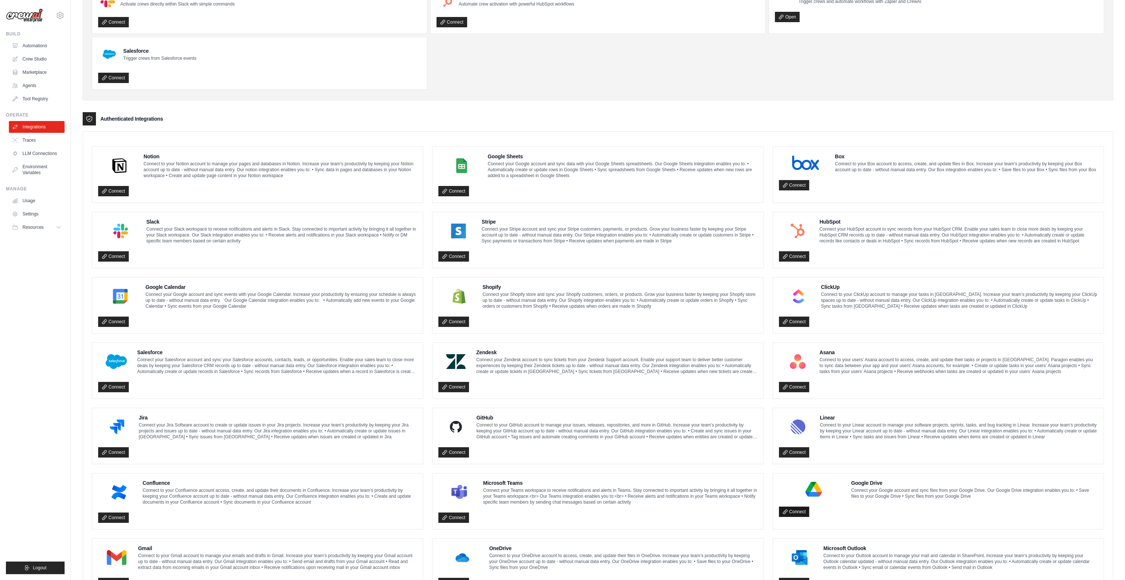
click at [788, 511] on link "Connect" at bounding box center [794, 512] width 31 height 10
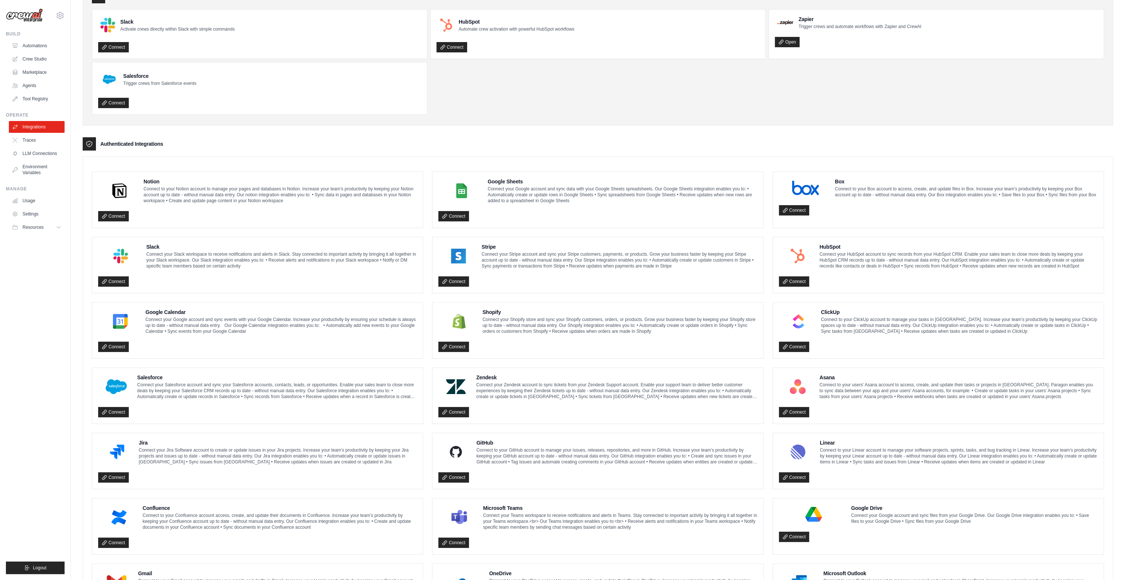
scroll to position [137, 0]
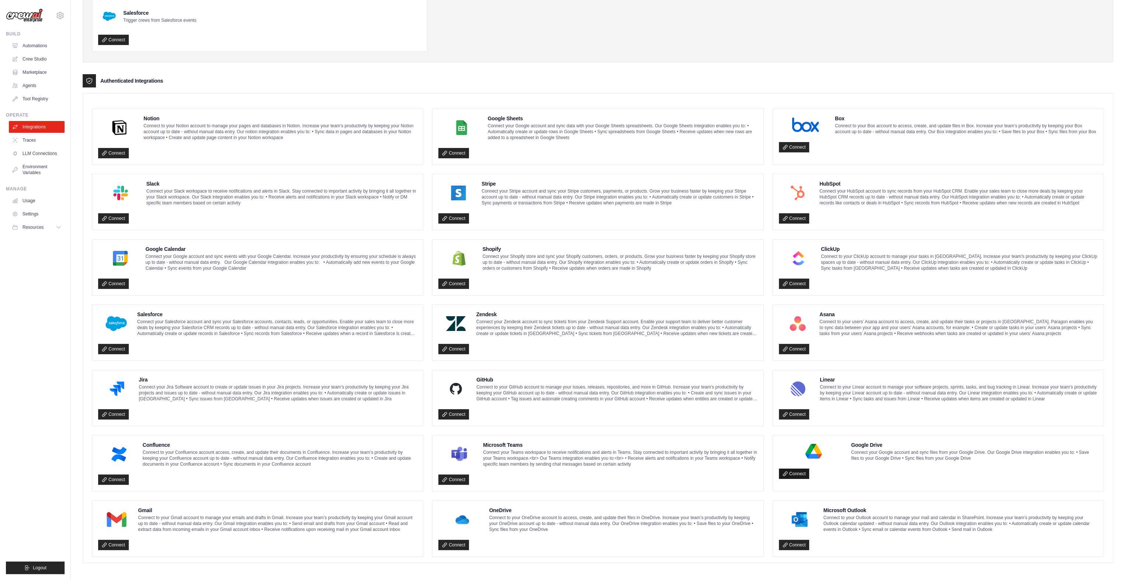
click at [799, 471] on link "Connect" at bounding box center [794, 474] width 31 height 10
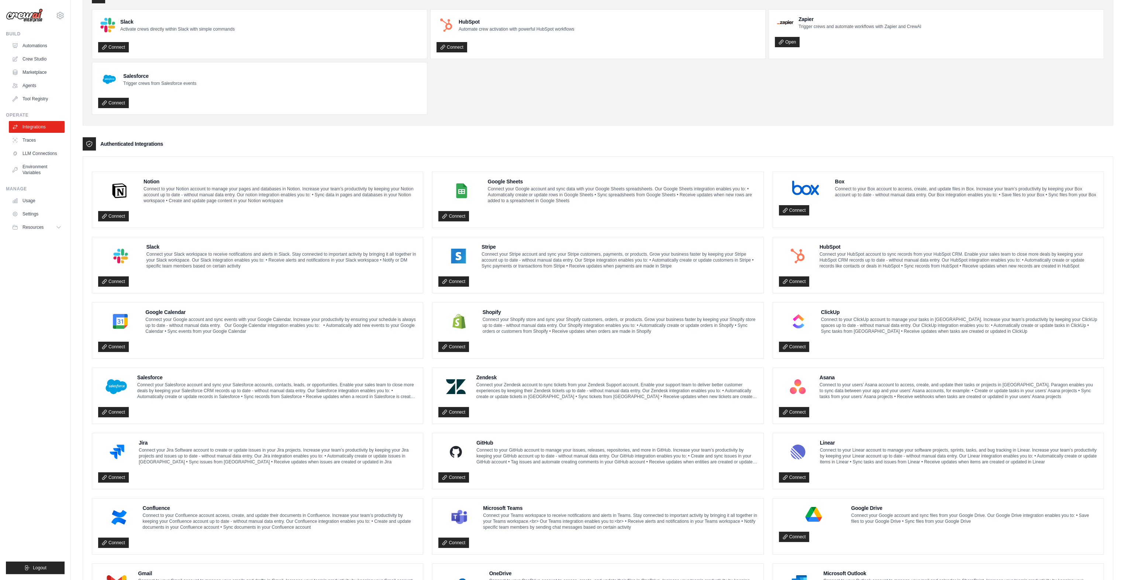
scroll to position [137, 0]
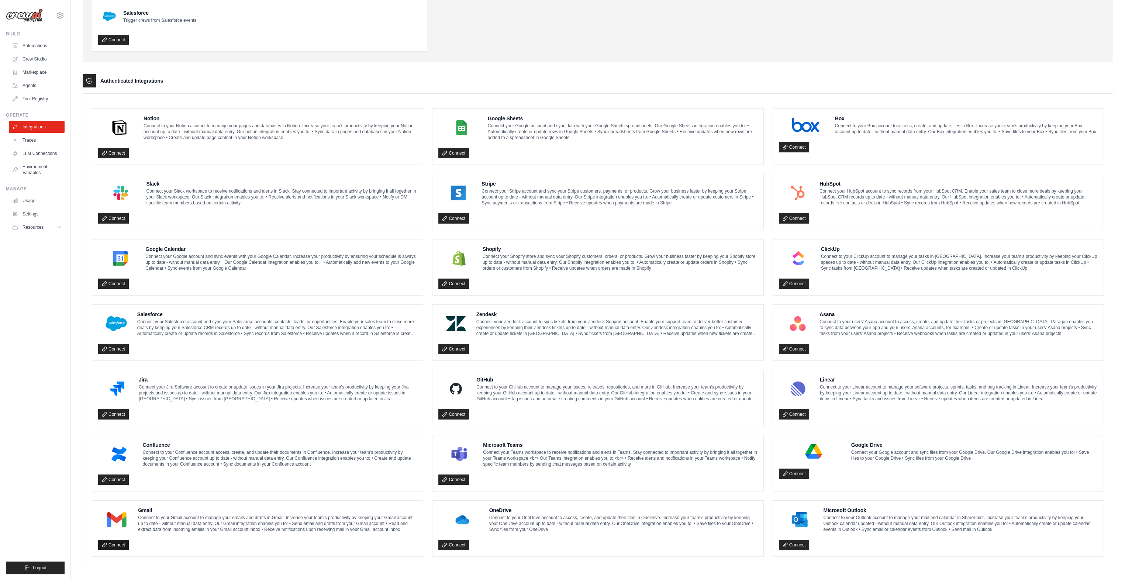
click at [118, 544] on link "Connect" at bounding box center [113, 545] width 31 height 10
